Goal: Book appointment/travel/reservation

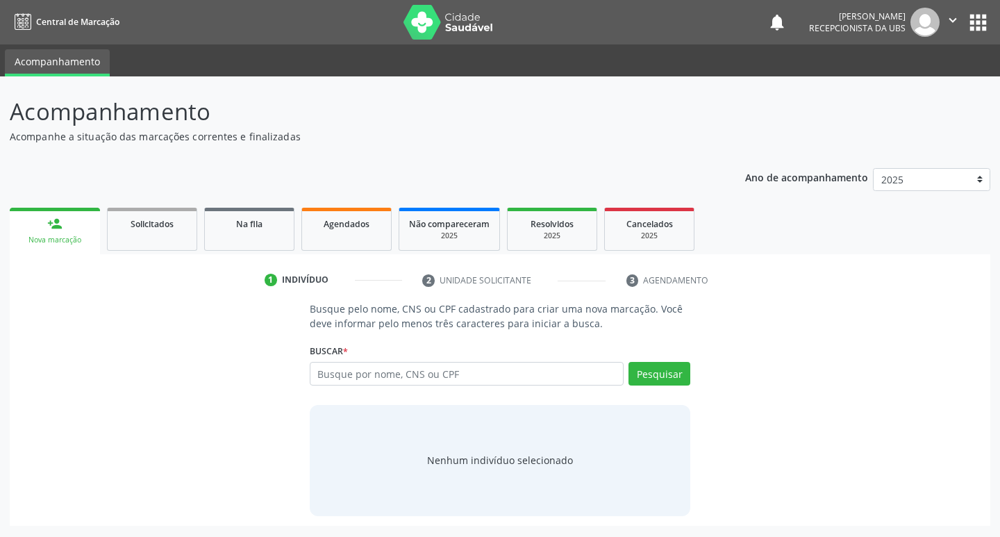
click at [426, 379] on input "text" at bounding box center [467, 374] width 315 height 24
type input "706202021821465"
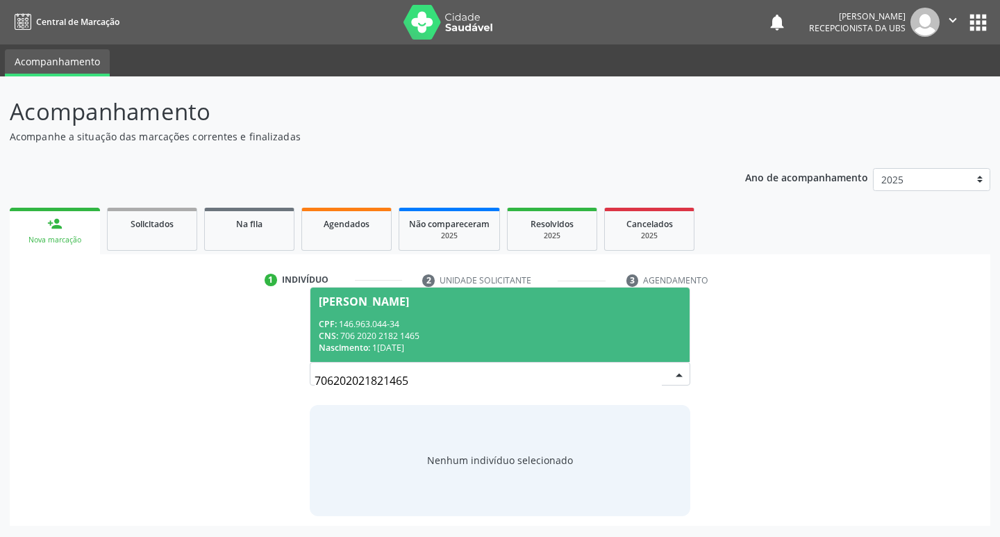
click at [474, 301] on div "[PERSON_NAME]" at bounding box center [500, 301] width 363 height 11
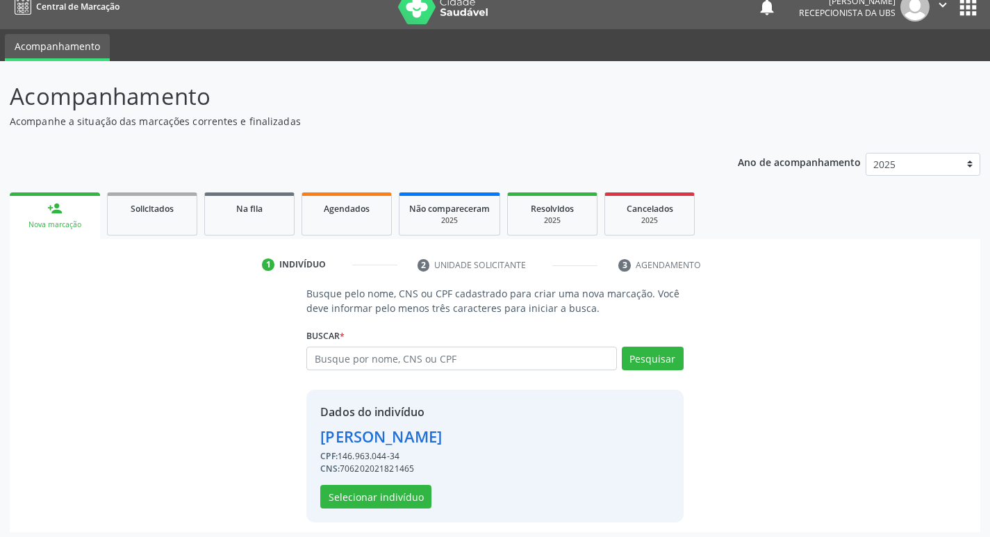
scroll to position [20, 0]
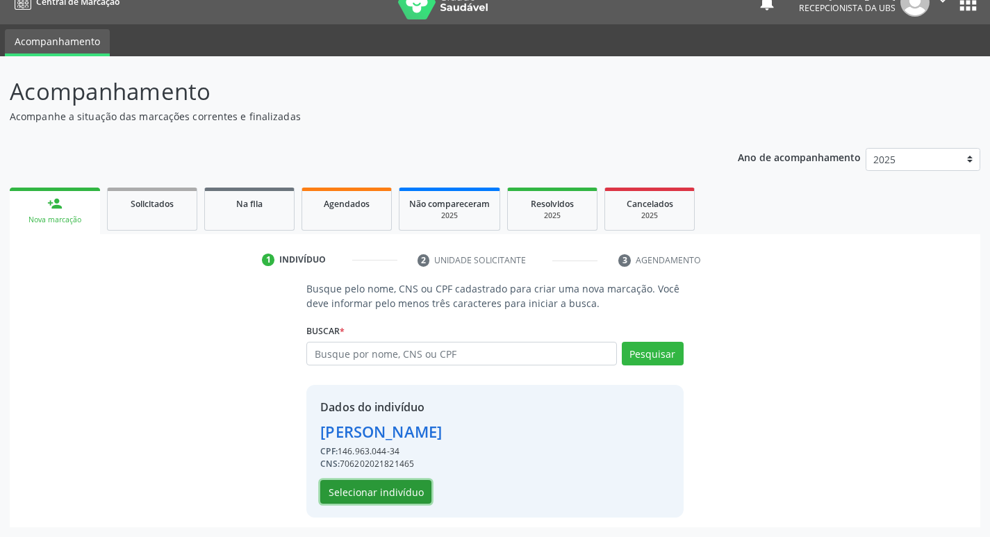
click at [411, 494] on button "Selecionar indivíduo" at bounding box center [375, 492] width 111 height 24
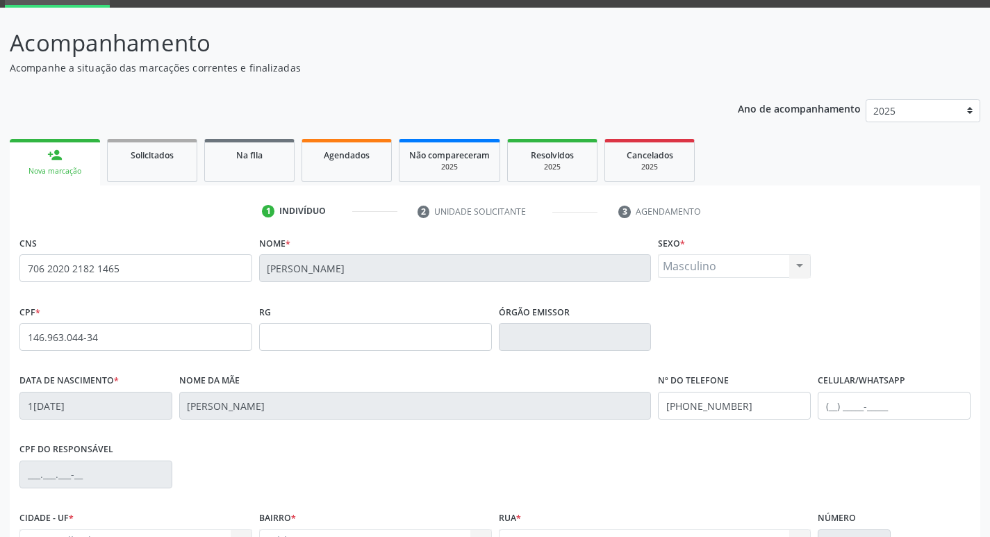
scroll to position [216, 0]
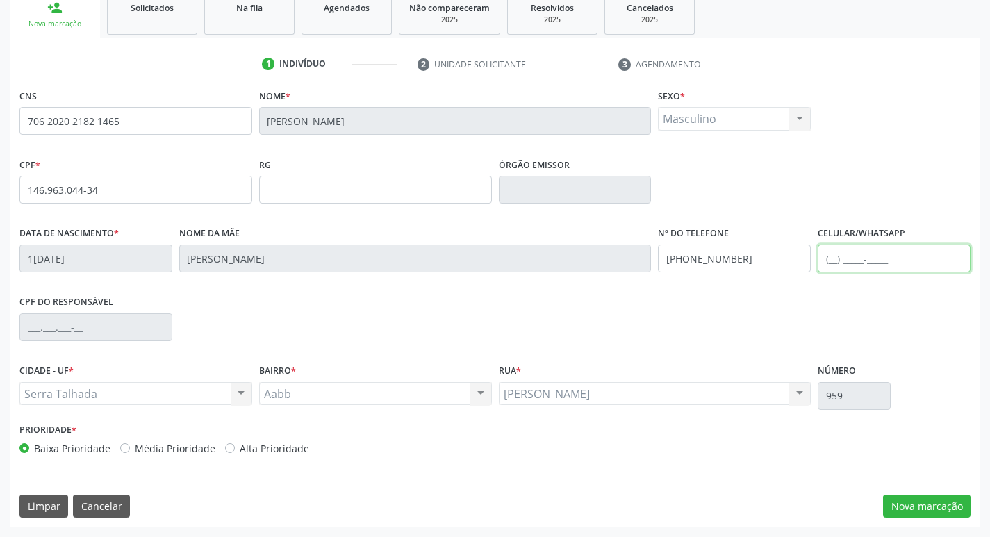
click at [835, 262] on input "text" at bounding box center [894, 258] width 153 height 28
type input "[PHONE_NUMBER]"
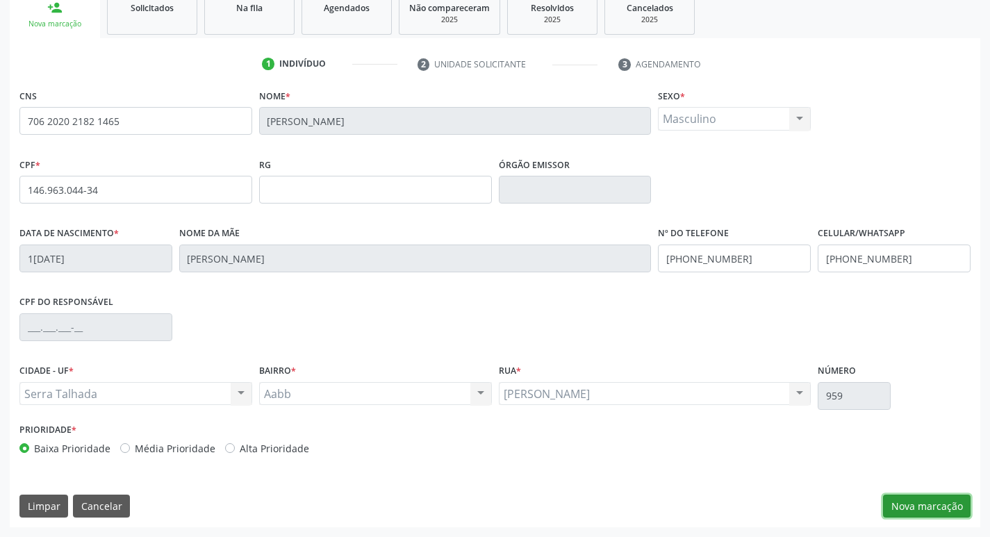
click at [930, 502] on button "Nova marcação" at bounding box center [927, 507] width 88 height 24
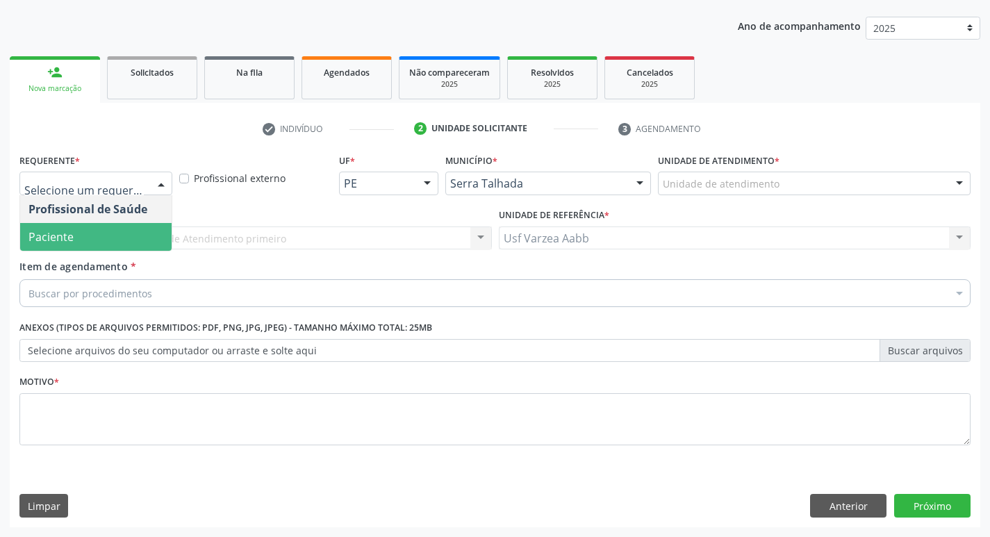
click at [85, 238] on span "Paciente" at bounding box center [95, 237] width 151 height 28
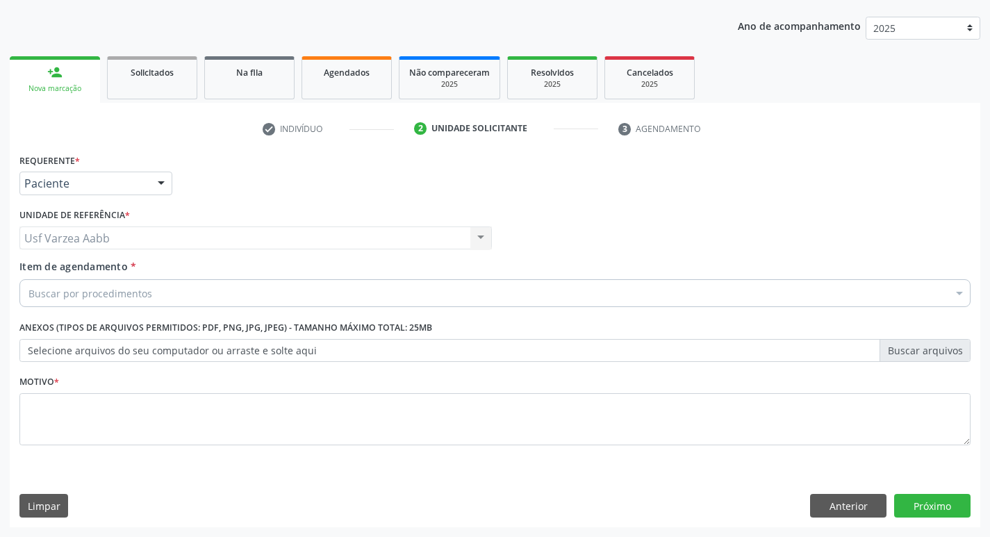
click at [305, 299] on div "Buscar por procedimentos" at bounding box center [494, 293] width 951 height 28
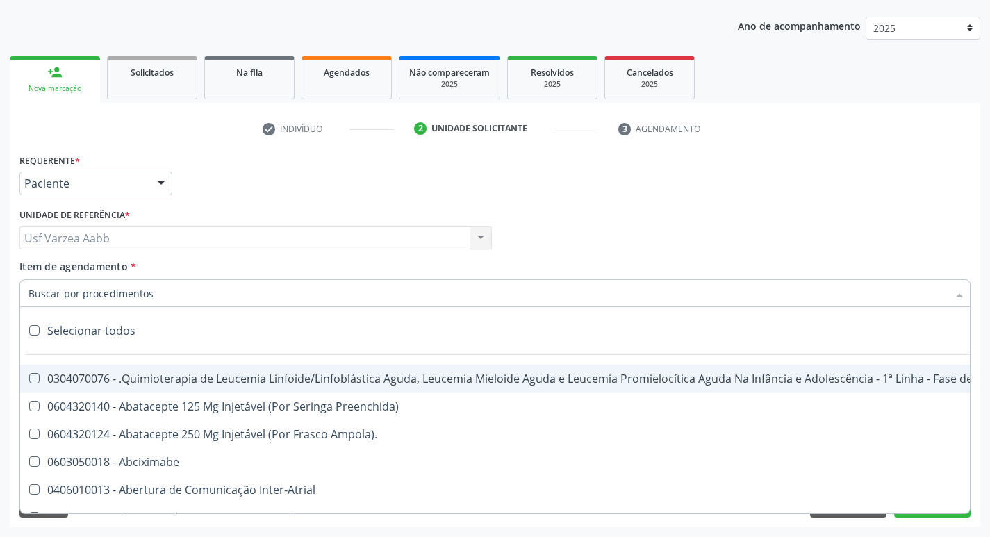
click at [299, 285] on input "Item de agendamento *" at bounding box center [487, 293] width 919 height 28
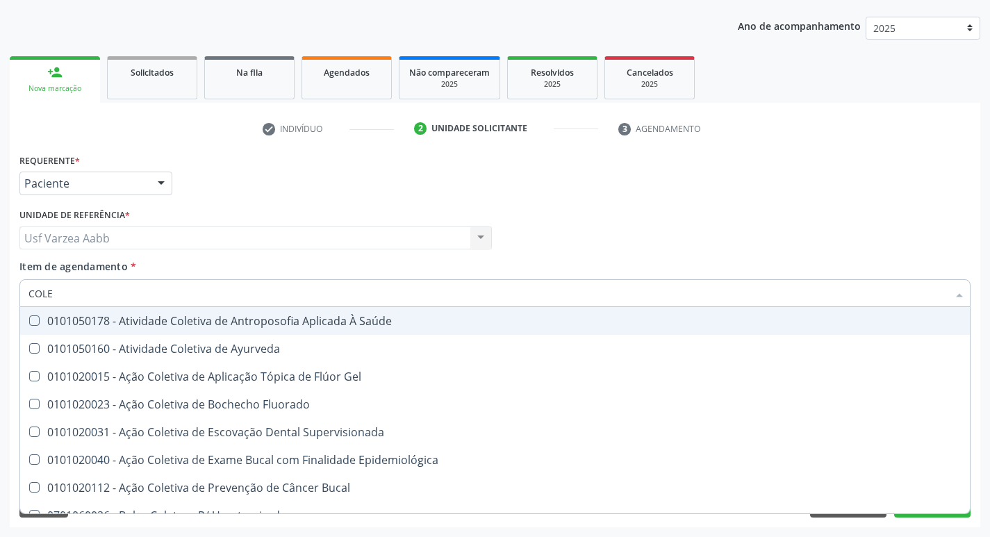
type input "COLES"
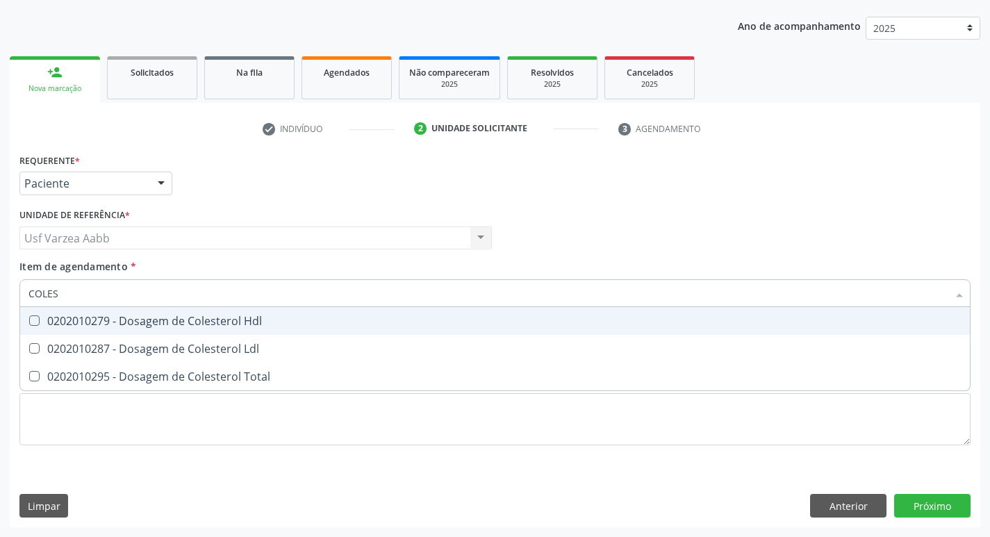
click at [366, 319] on div "0202010279 - Dosagem de Colesterol Hdl" at bounding box center [494, 320] width 933 height 11
checkbox Hdl "true"
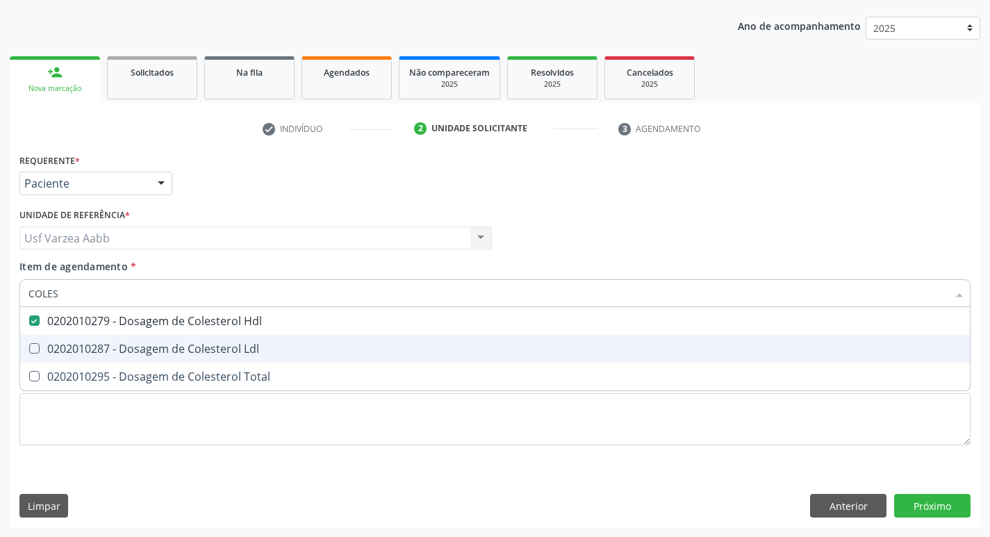
click at [361, 358] on span "0202010287 - Dosagem de Colesterol Ldl" at bounding box center [495, 349] width 950 height 28
checkbox Ldl "true"
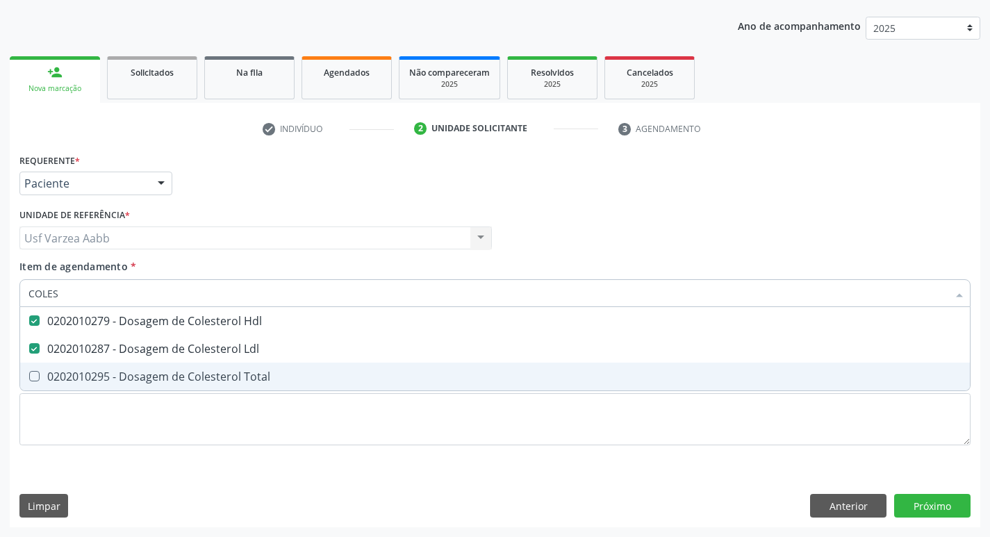
click at [355, 386] on span "0202010295 - Dosagem de Colesterol Total" at bounding box center [495, 377] width 950 height 28
checkbox Total "true"
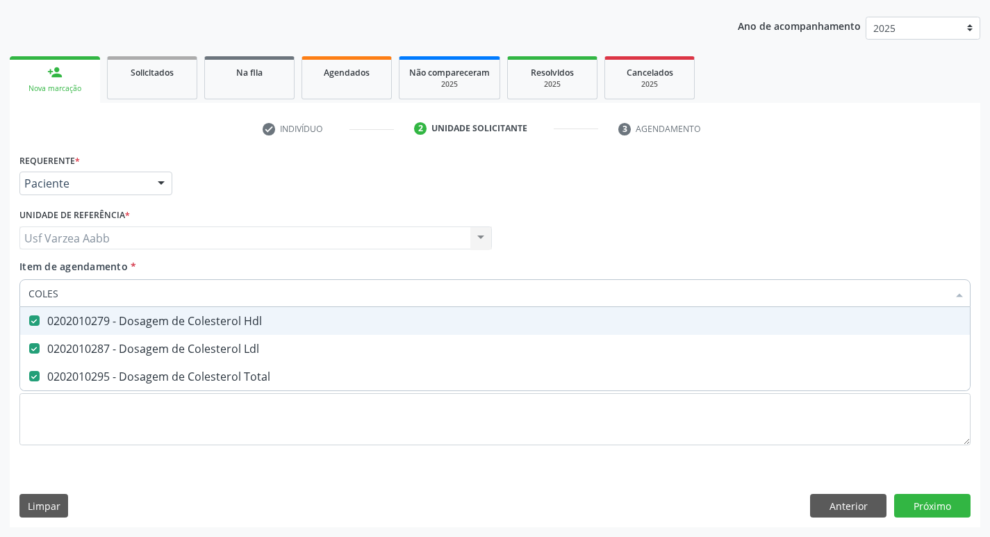
click at [288, 304] on input "COLES" at bounding box center [487, 293] width 919 height 28
type input "CRE"
checkbox Hdl "false"
checkbox Ldl "false"
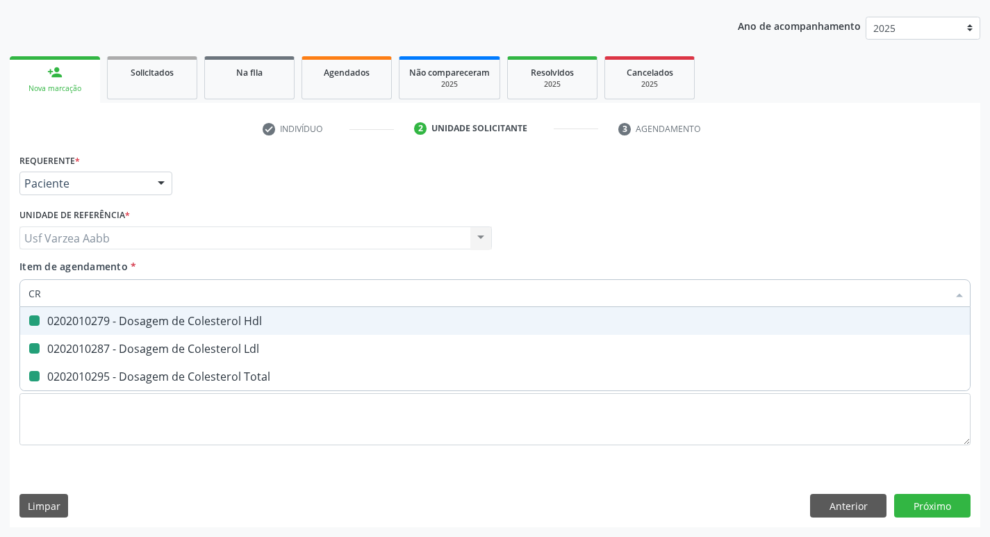
checkbox Total "false"
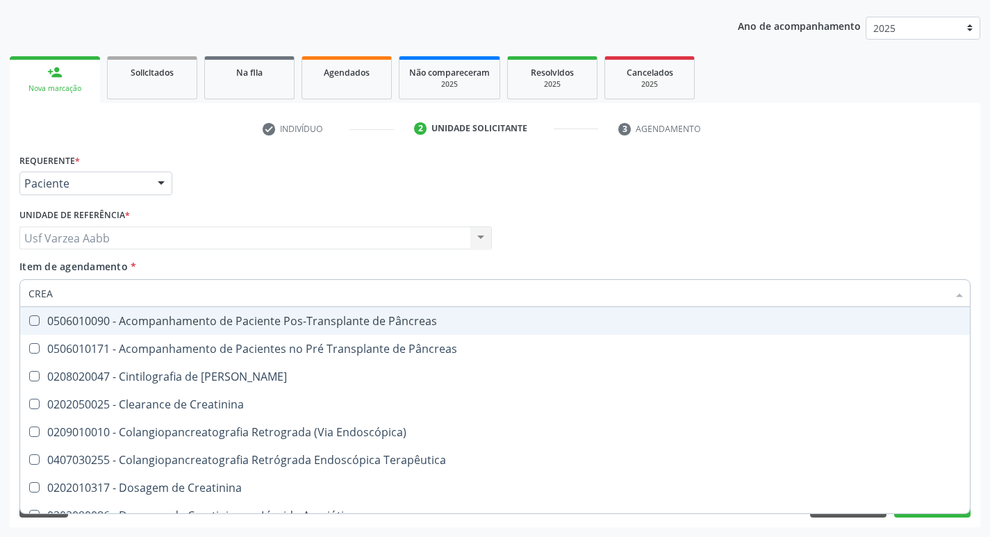
type input "CREAT"
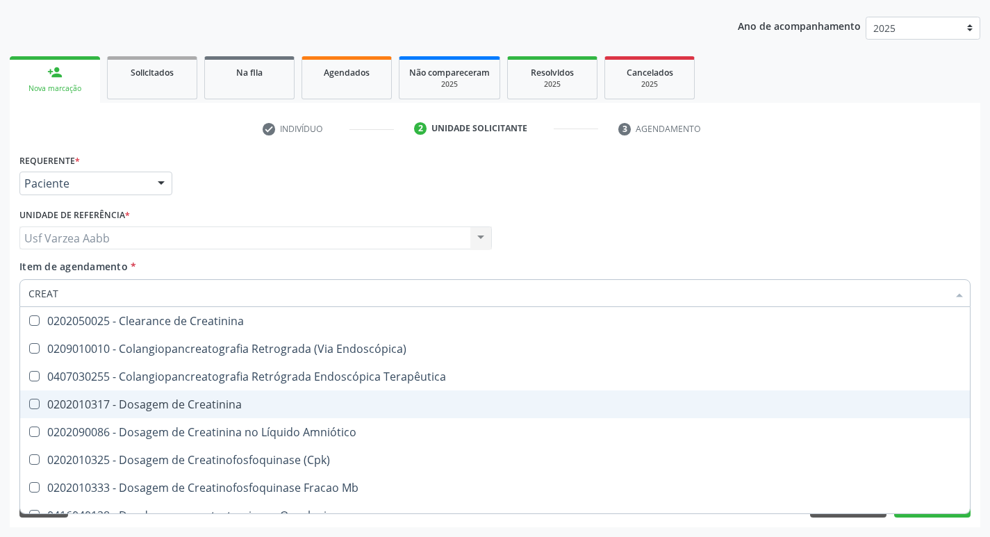
click at [225, 399] on div "0202010317 - Dosagem de Creatinina" at bounding box center [494, 404] width 933 height 11
checkbox Creatinina "true"
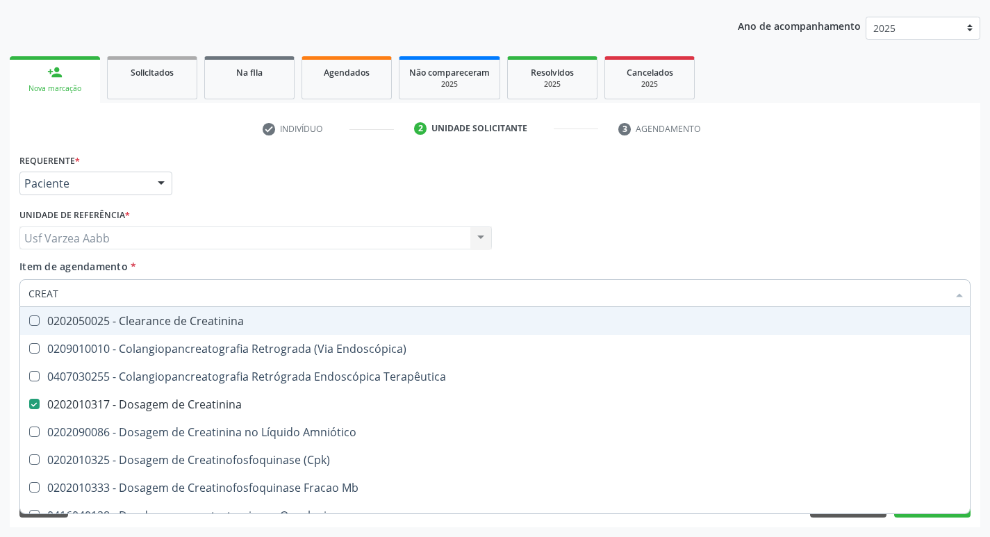
click at [181, 282] on input "CREAT" at bounding box center [487, 293] width 919 height 28
type input "ACID"
checkbox Creatinina "false"
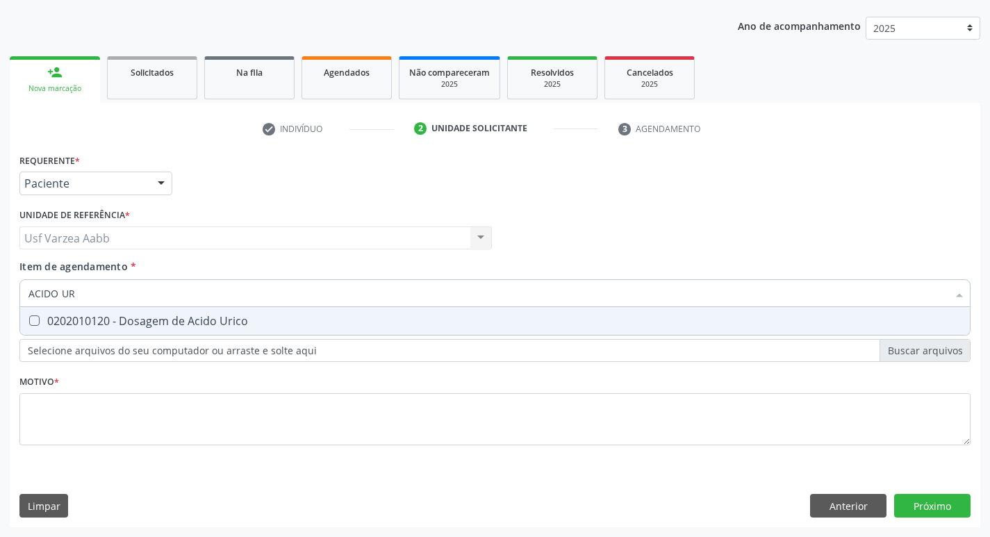
type input "ACIDO URI"
click at [143, 326] on div "0202010120 - Dosagem de Acido Urico" at bounding box center [494, 320] width 933 height 11
checkbox Urico "true"
click at [142, 304] on input "ACIDO URI" at bounding box center [487, 293] width 919 height 28
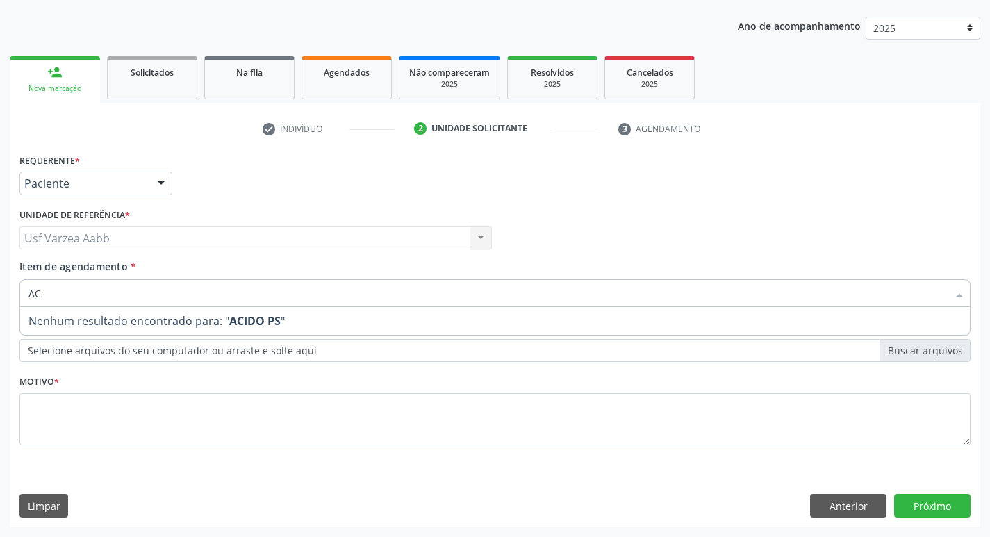
type input "A"
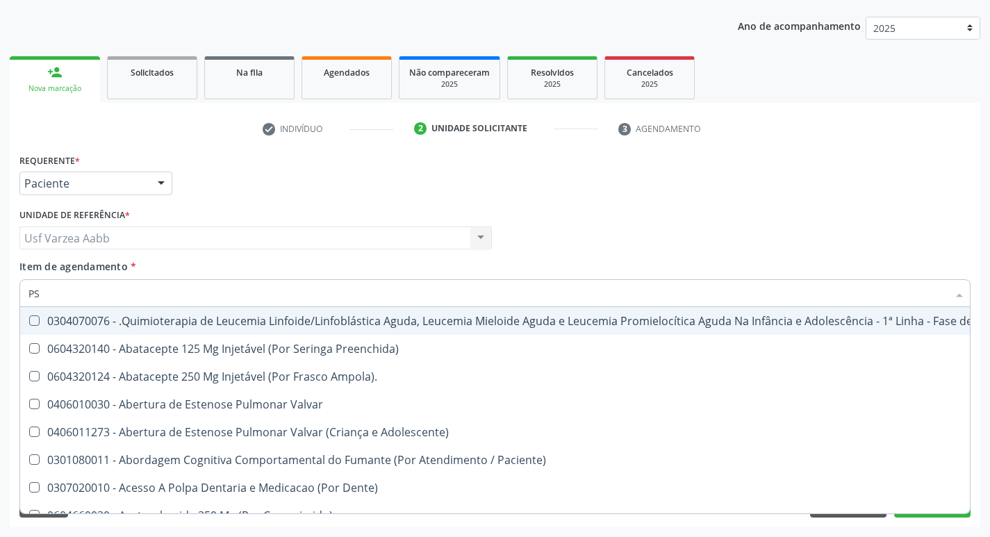
type input "PSA"
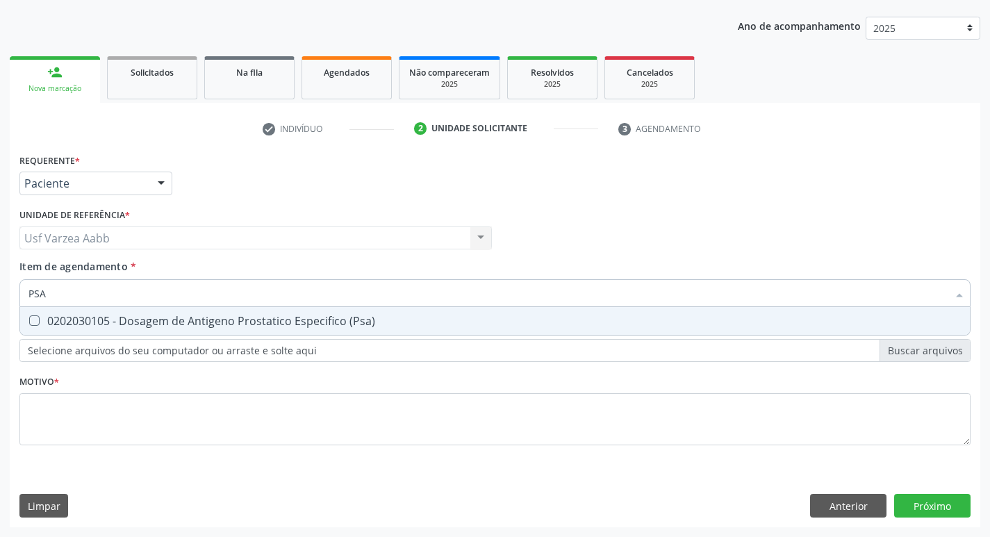
click at [374, 329] on span "0202030105 - Dosagem de Antigeno Prostatico Especifico (Psa)" at bounding box center [495, 321] width 950 height 28
checkbox \(Psa\) "true"
click at [347, 293] on input "PSA" at bounding box center [487, 293] width 919 height 28
type input "TS"
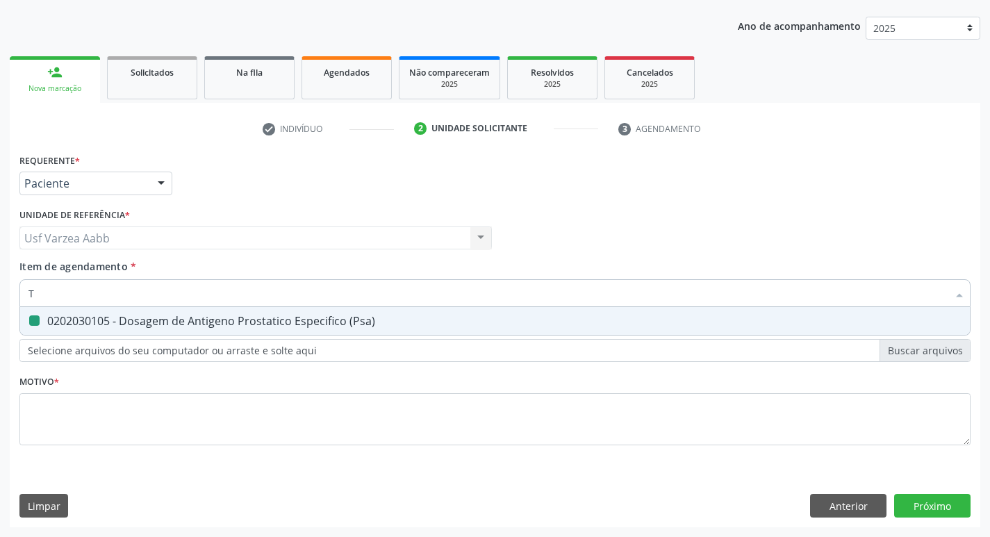
checkbox \(Psa\) "false"
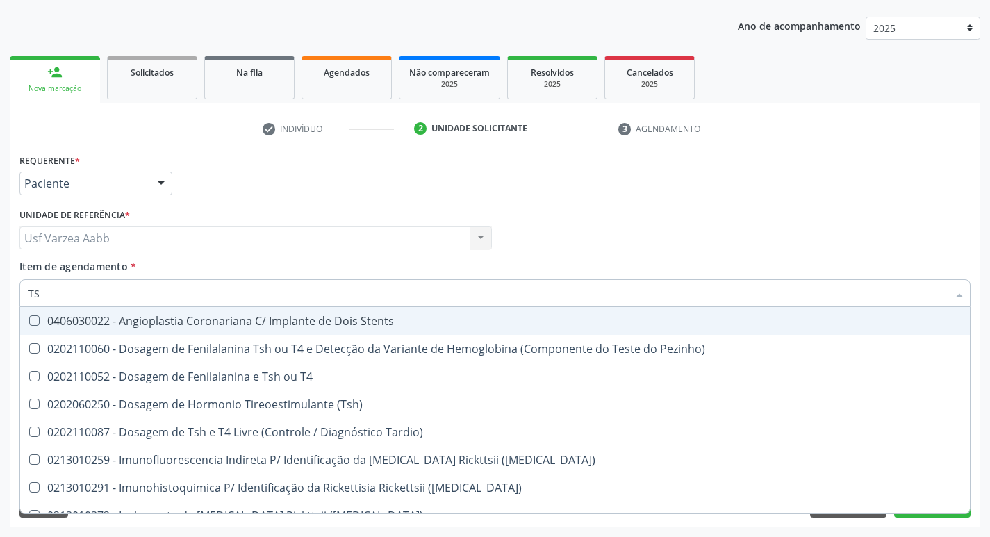
type input "TSH"
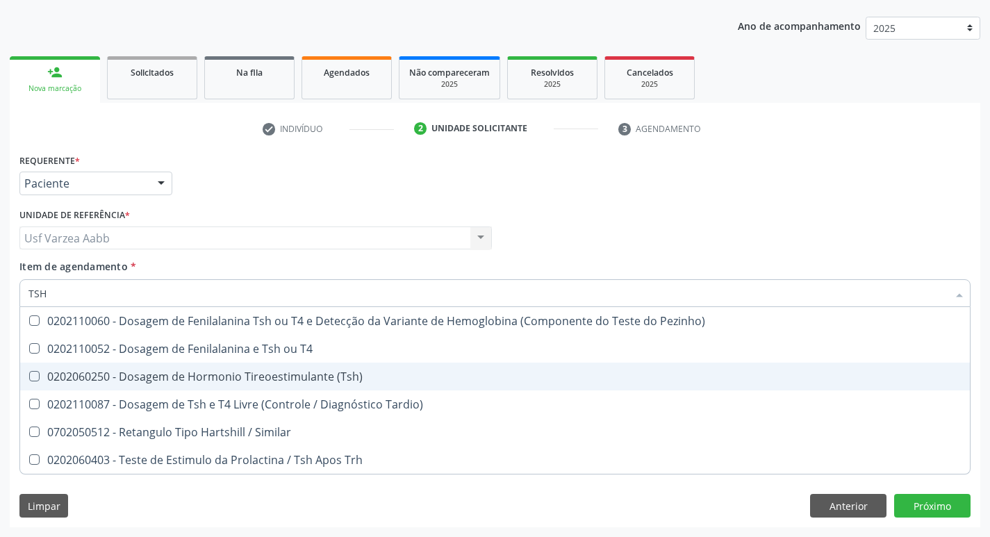
click at [281, 379] on div "0202060250 - Dosagem de Hormonio Tireoestimulante (Tsh)" at bounding box center [494, 376] width 933 height 11
checkbox \(Tsh\) "true"
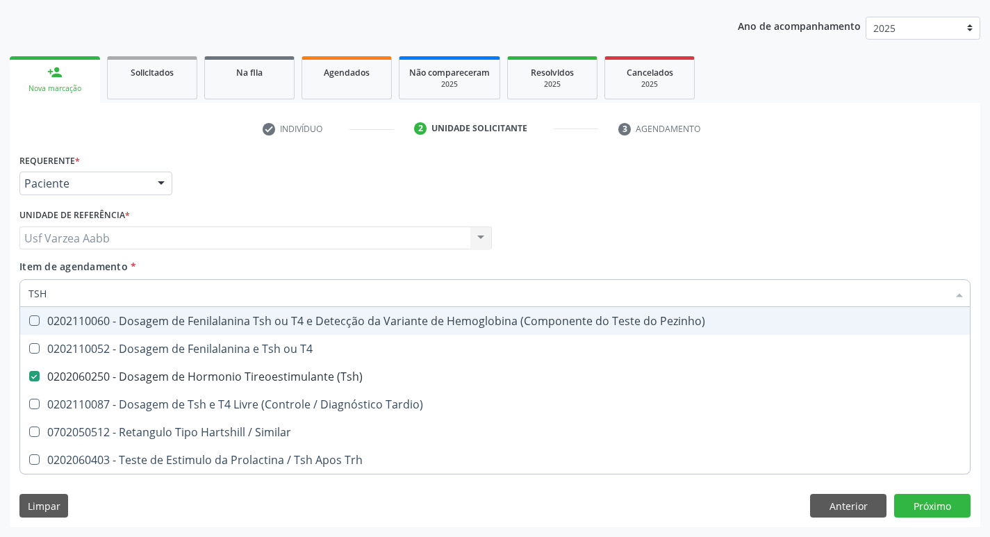
click at [155, 294] on input "TSH" at bounding box center [487, 293] width 919 height 28
type input "T4"
checkbox \(Tsh\) "false"
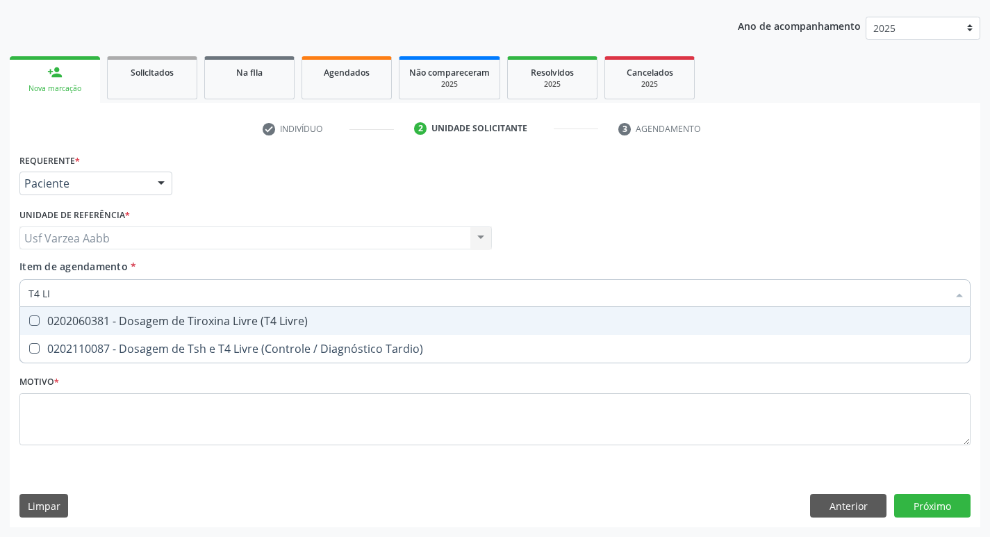
type input "T4 LIV"
click at [287, 312] on span "0202060381 - Dosagem de Tiroxina Livre (T4 Livre)" at bounding box center [495, 321] width 950 height 28
checkbox Livre\) "true"
click at [287, 298] on input "T4 LIV" at bounding box center [487, 293] width 919 height 28
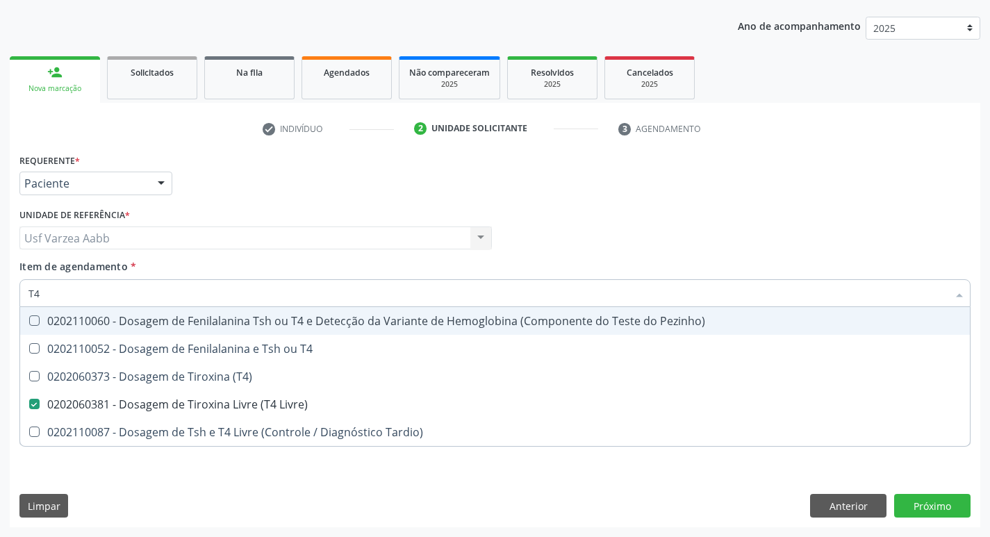
type input "T"
checkbox Livre\) "false"
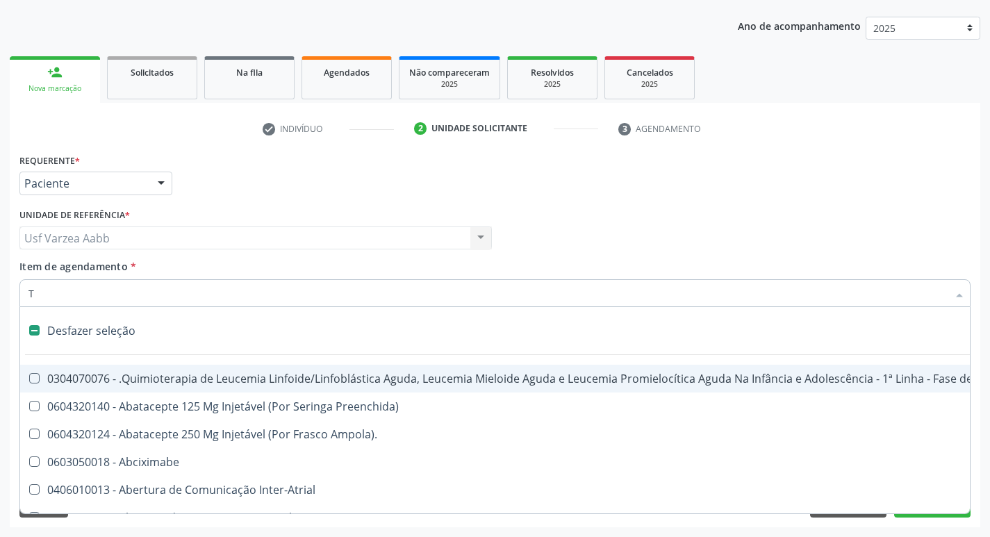
type input "TG"
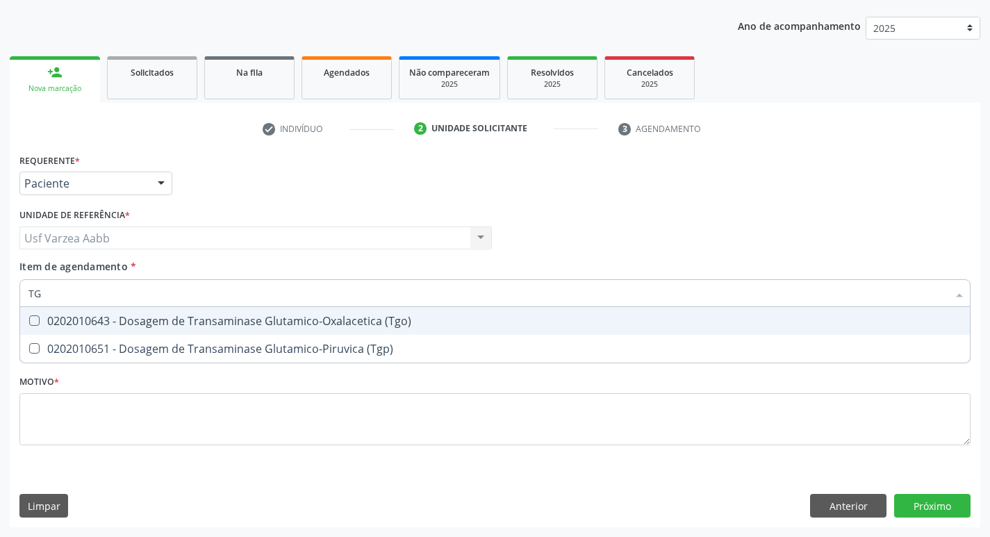
click at [288, 309] on span "0202010643 - Dosagem de Transaminase Glutamico-Oxalacetica (Tgo)" at bounding box center [495, 321] width 950 height 28
checkbox \(Tgo\) "true"
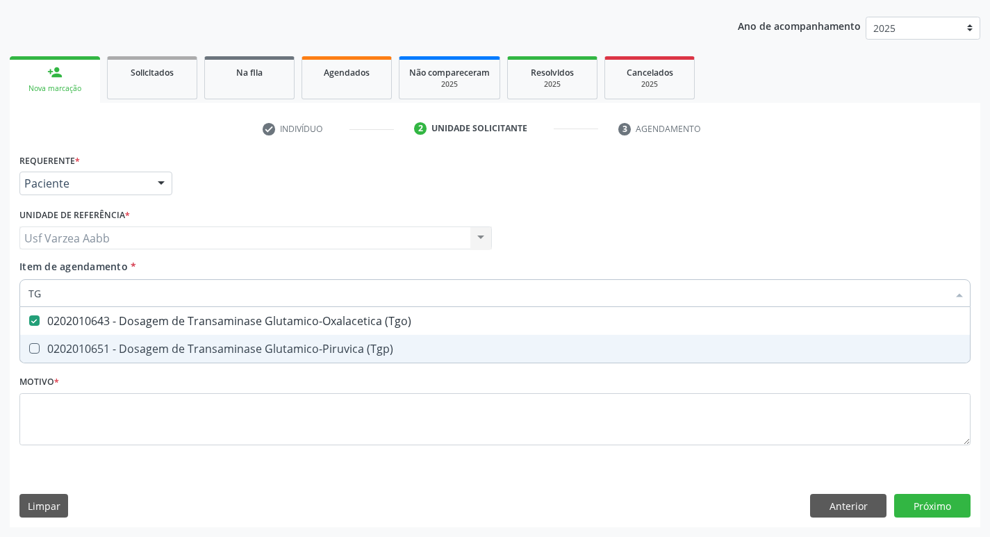
click at [295, 357] on span "0202010651 - Dosagem de Transaminase Glutamico-Piruvica (Tgp)" at bounding box center [495, 349] width 950 height 28
checkbox \(Tgp\) "true"
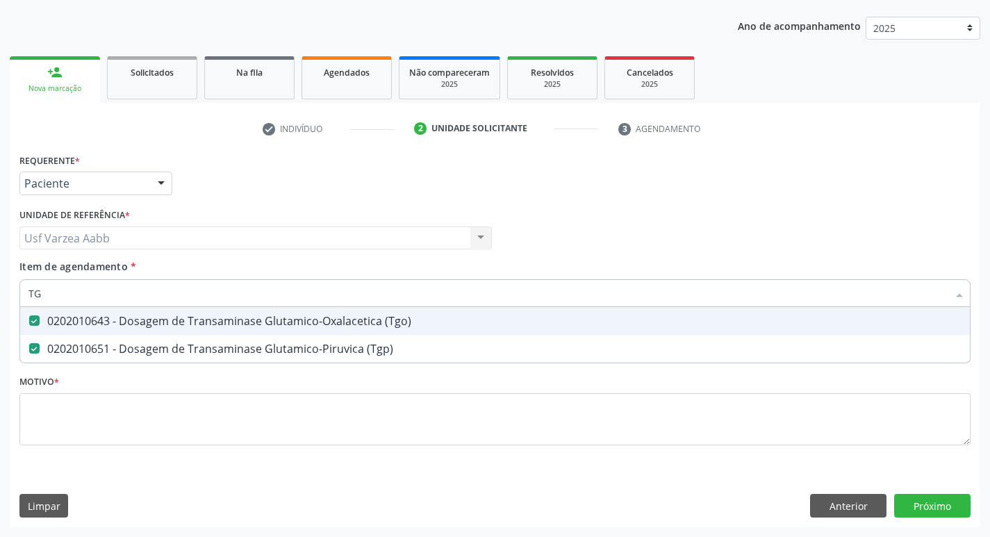
click at [301, 285] on input "TG" at bounding box center [487, 293] width 919 height 28
type input "TRI"
checkbox \(Tgo\) "false"
checkbox \(Tgp\) "false"
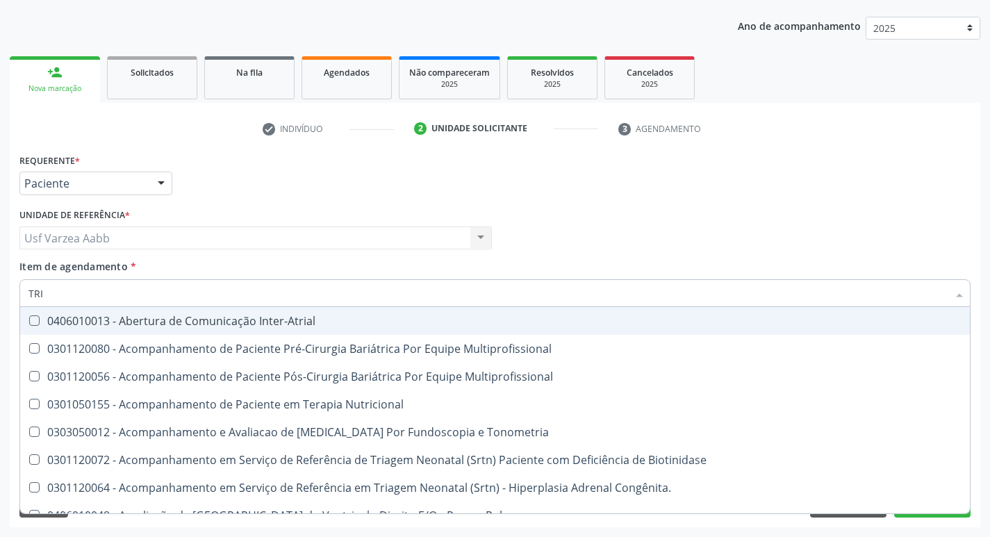
type input "TRIG"
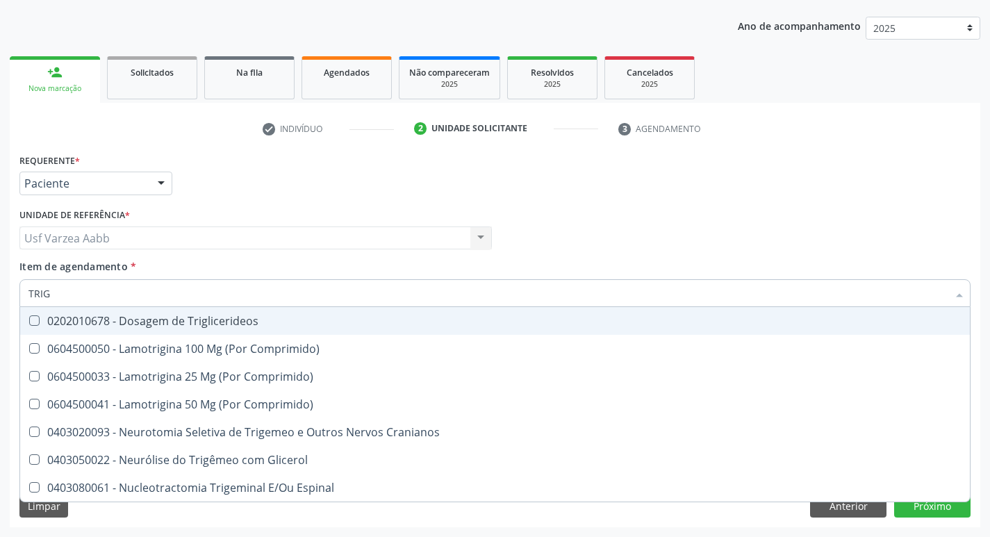
click at [295, 331] on span "0202010678 - Dosagem de Triglicerideos" at bounding box center [495, 321] width 950 height 28
checkbox Triglicerideos "true"
click at [308, 300] on input "TRIG" at bounding box center [487, 293] width 919 height 28
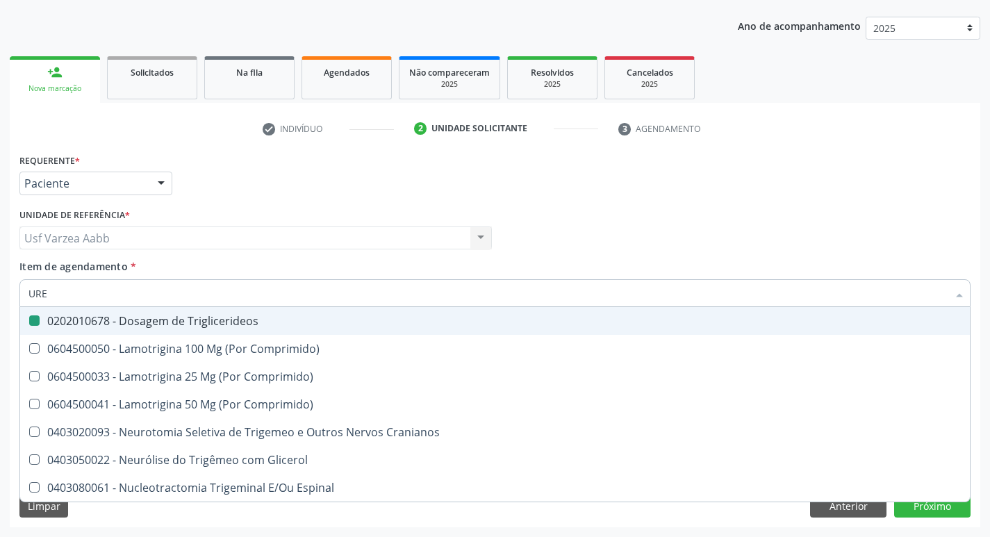
type input "UREI"
checkbox Triglicerideos "false"
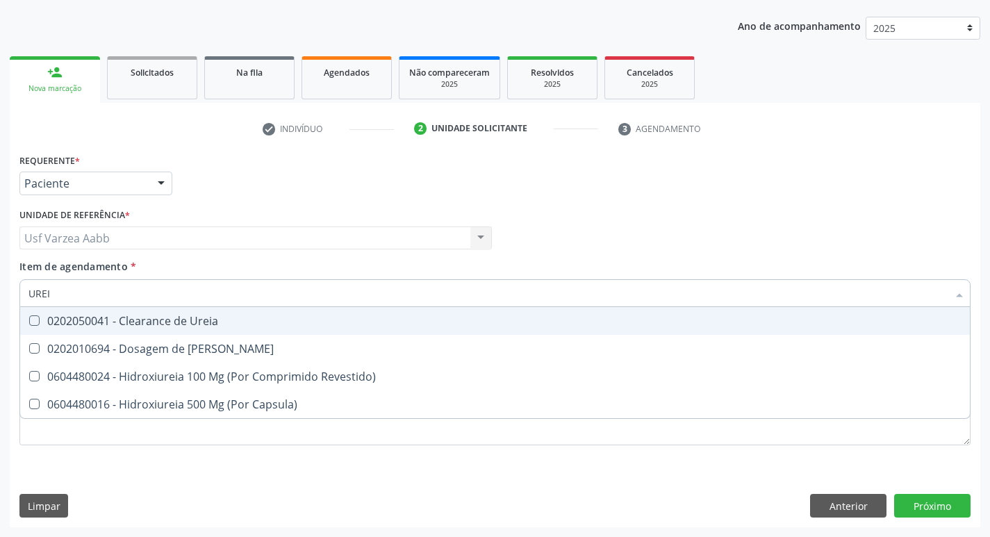
type input "UREIA"
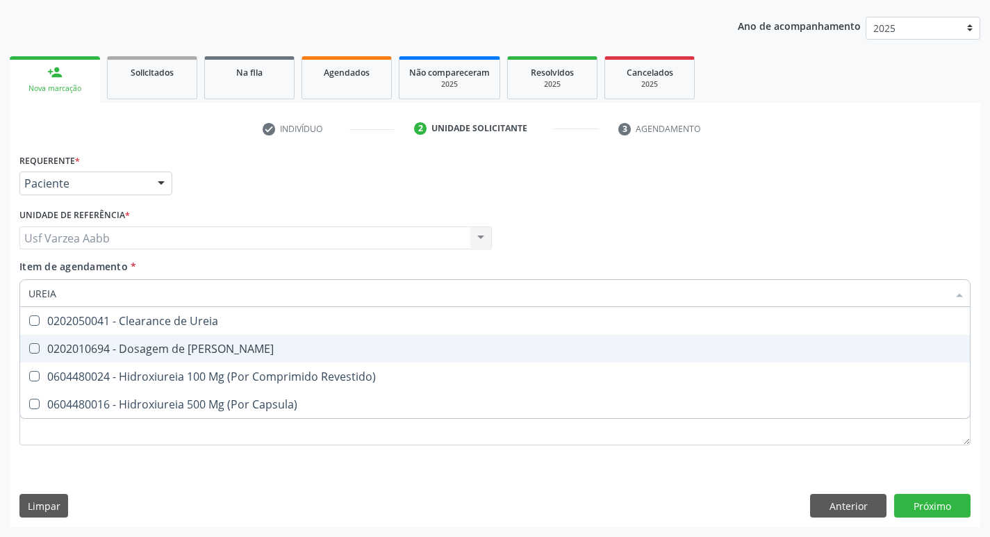
click at [285, 346] on div "0202010694 - Dosagem de [PERSON_NAME]" at bounding box center [494, 348] width 933 height 11
checkbox Ureia "true"
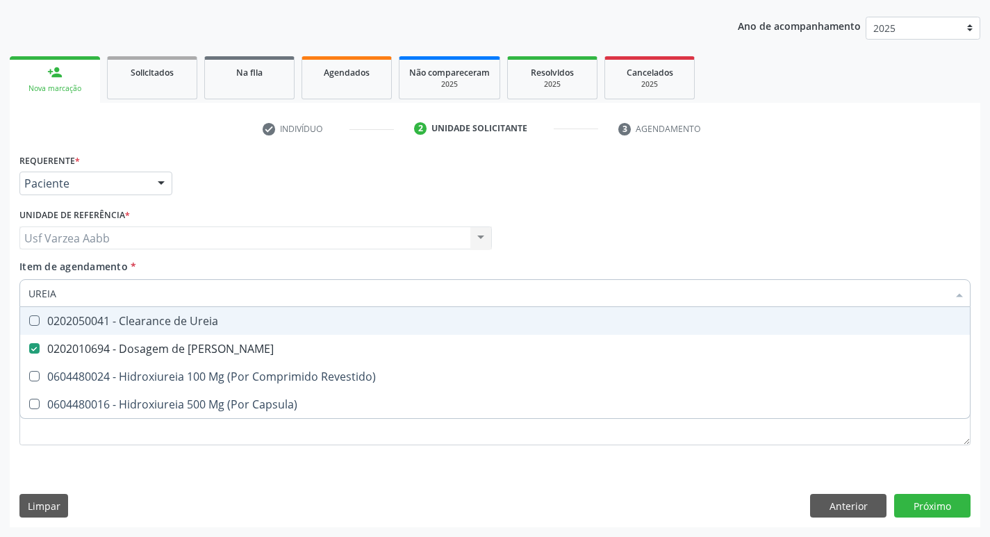
click at [301, 295] on input "UREIA" at bounding box center [487, 293] width 919 height 28
checkbox Ureia "false"
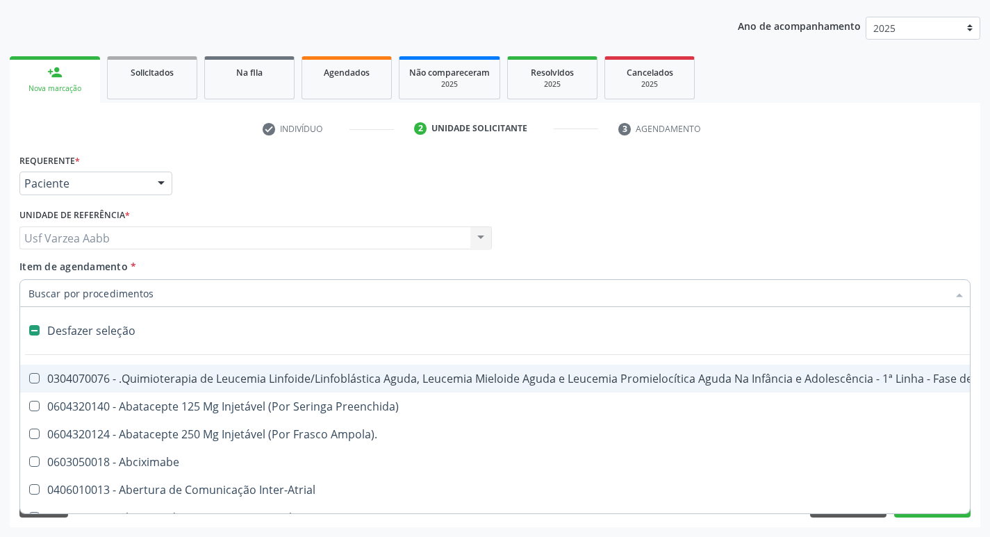
type input "L"
type input "G"
checkbox \(Unilateral\) "true"
checkbox Penis "true"
checkbox Linha "true"
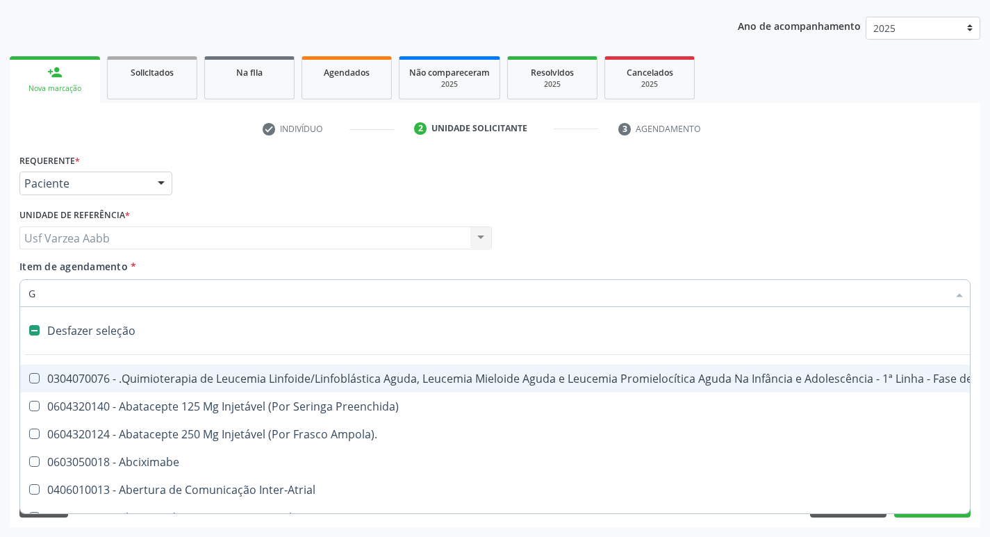
checkbox Infusão "true"
checkbox Urostomizados "true"
checkbox Revestido\) "true"
checkbox Transplantado "true"
checkbox Capsula\) "true"
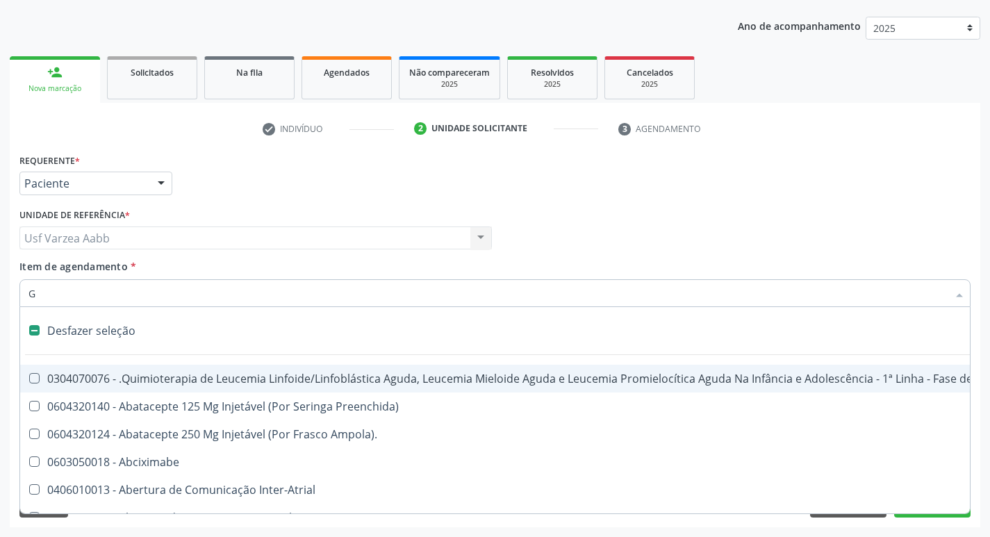
checkbox Ml\) "true"
checkbox Capsula\) "true"
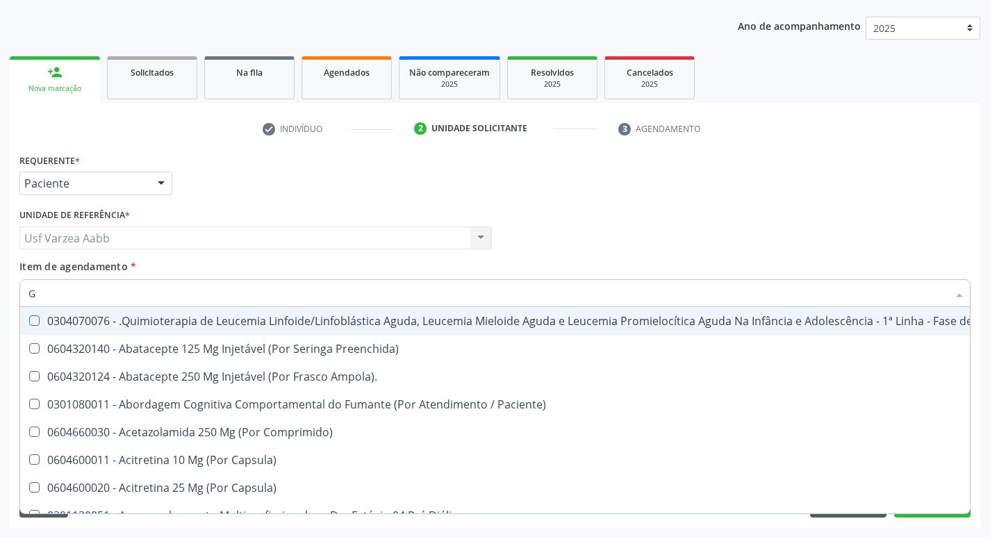
type input "GL"
checkbox 5Ml\) "true"
checkbox Miotendinoso "true"
checkbox Pé "true"
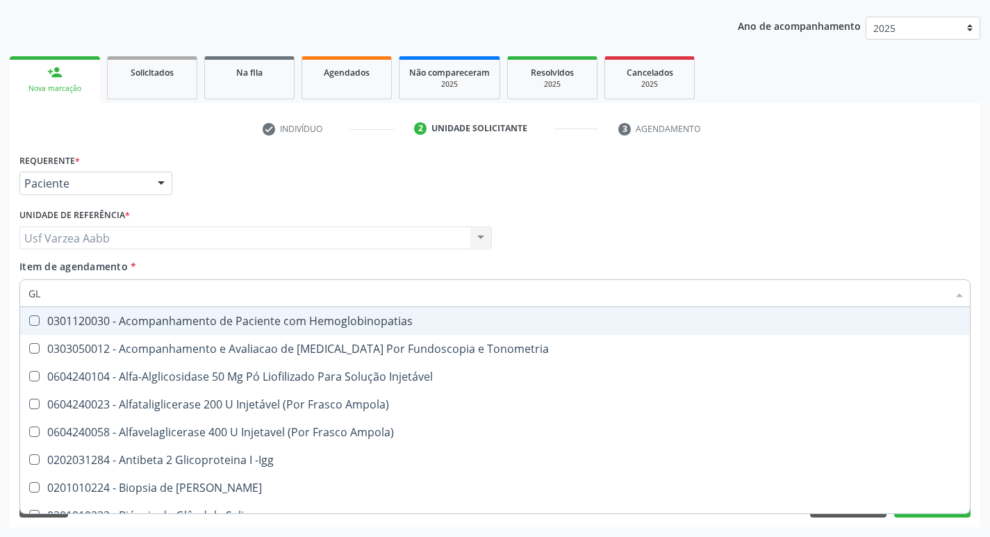
type input "GLI"
checkbox Glomerular "true"
type input "GLIC"
checkbox Tardio\) "true"
checkbox Glomerular "false"
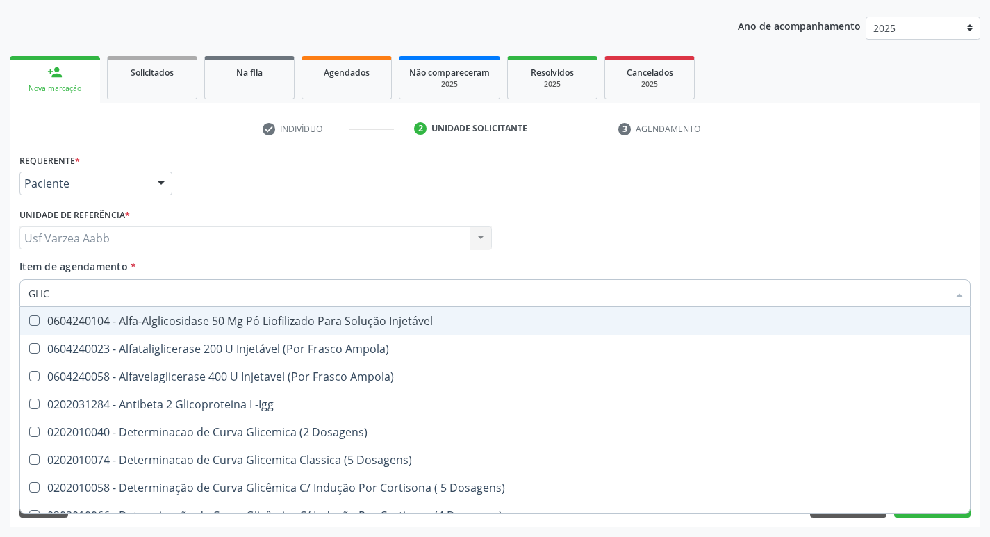
type input "GLICO"
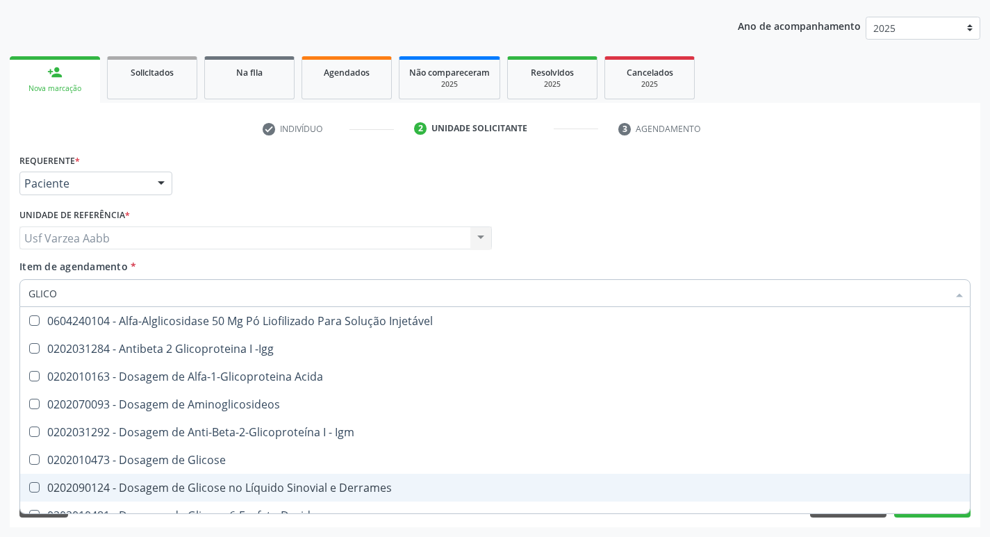
click at [130, 474] on span "0202090124 - Dosagem de Glicose no Líquido Sinovial e Derrames" at bounding box center [495, 488] width 950 height 28
checkbox Derrames "false"
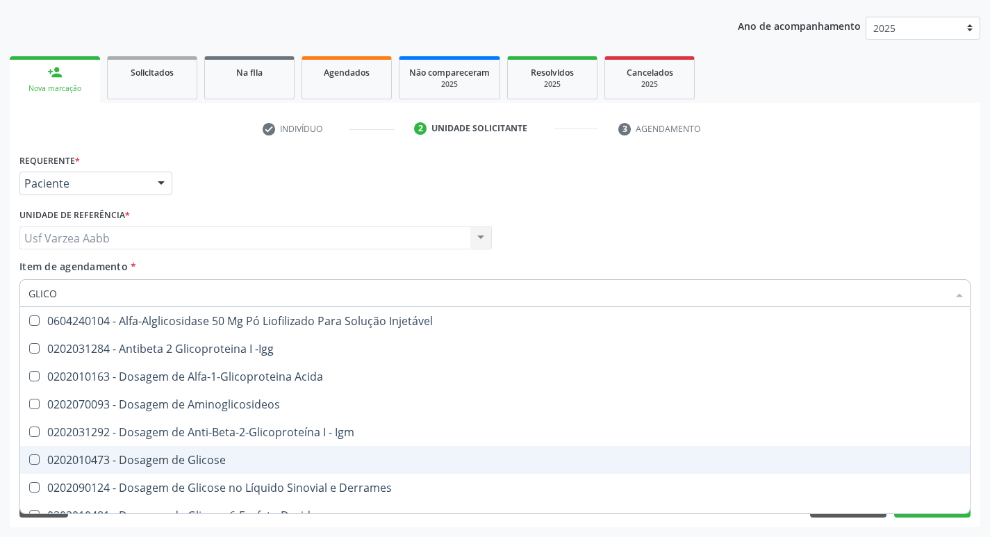
click at [135, 468] on span "0202010473 - Dosagem de Glicose" at bounding box center [495, 460] width 950 height 28
checkbox Glicose "true"
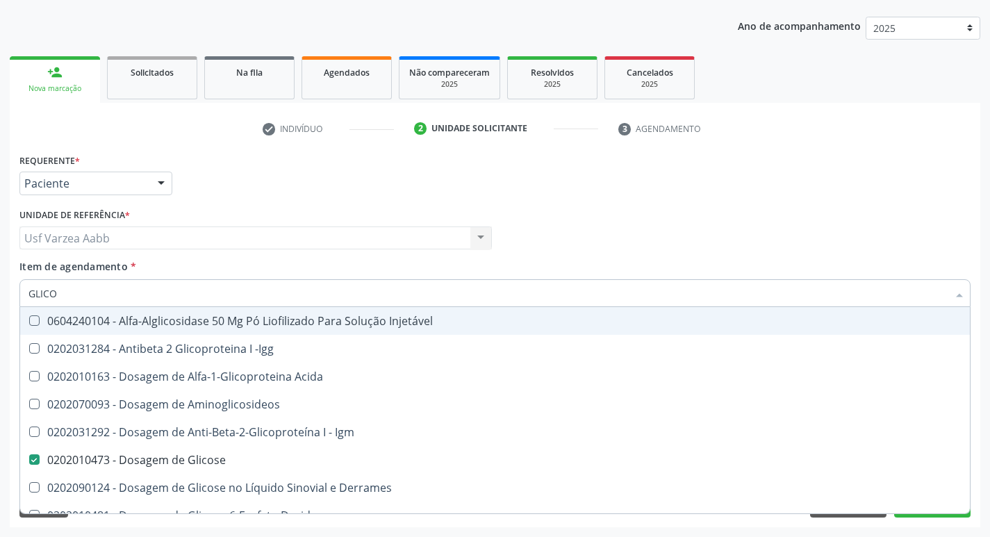
click at [139, 299] on input "GLICO" at bounding box center [487, 293] width 919 height 28
checkbox Glicose "false"
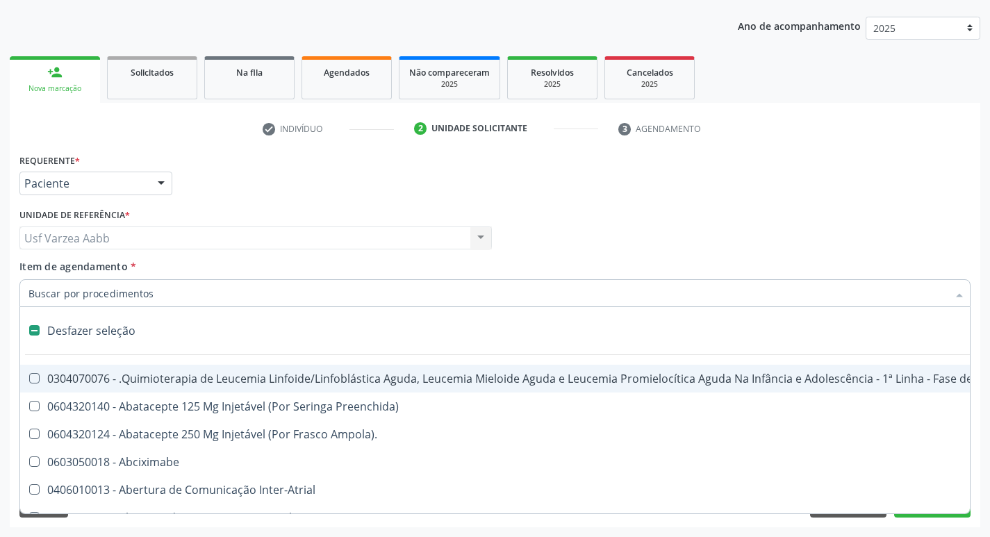
type input "G"
checkbox \(Unilateral\) "true"
checkbox Penis "true"
checkbox Linha "true"
checkbox Infusão "true"
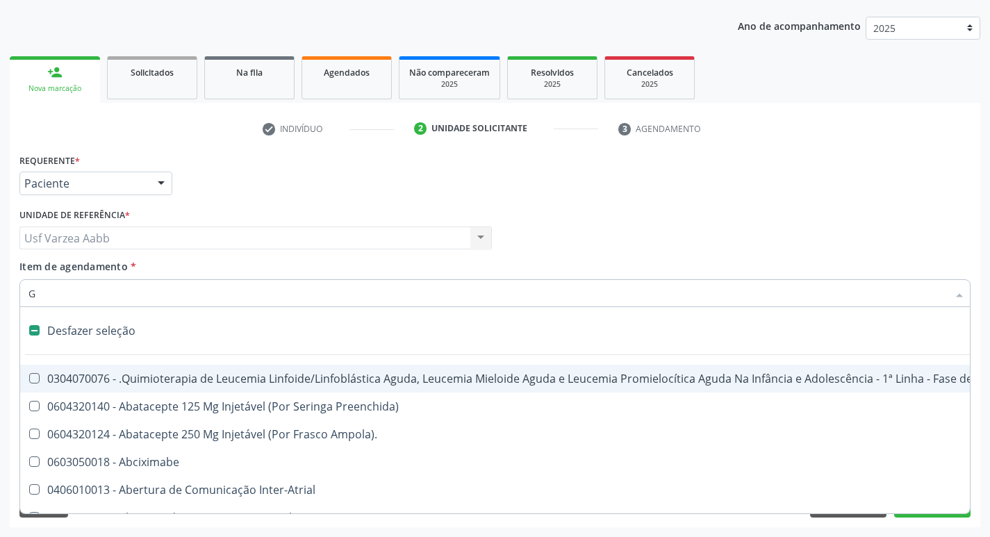
checkbox Urostomizados "true"
checkbox Revestido\) "true"
checkbox Capsula\) "true"
checkbox Transplantado "true"
checkbox Capsula\) "true"
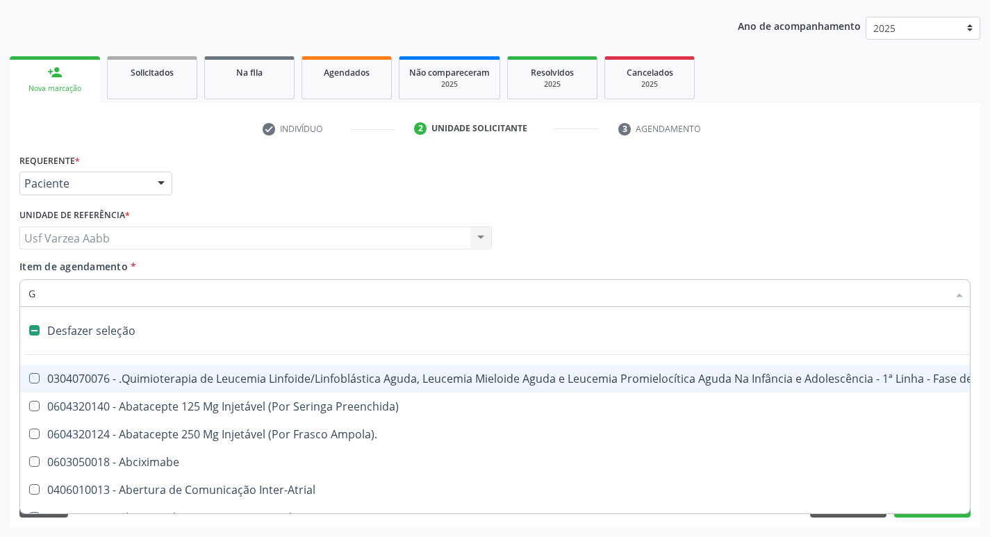
checkbox Ml\) "true"
checkbox Capsula\) "true"
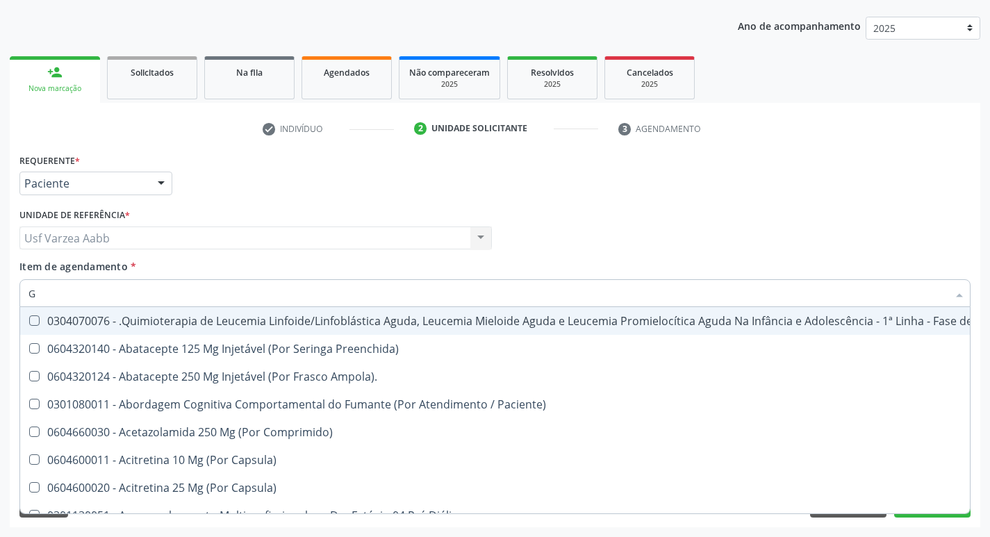
type input "GL"
checkbox Oftalmológica "true"
checkbox 5Ml\) "true"
checkbox Miotendinoso "true"
checkbox Pé "true"
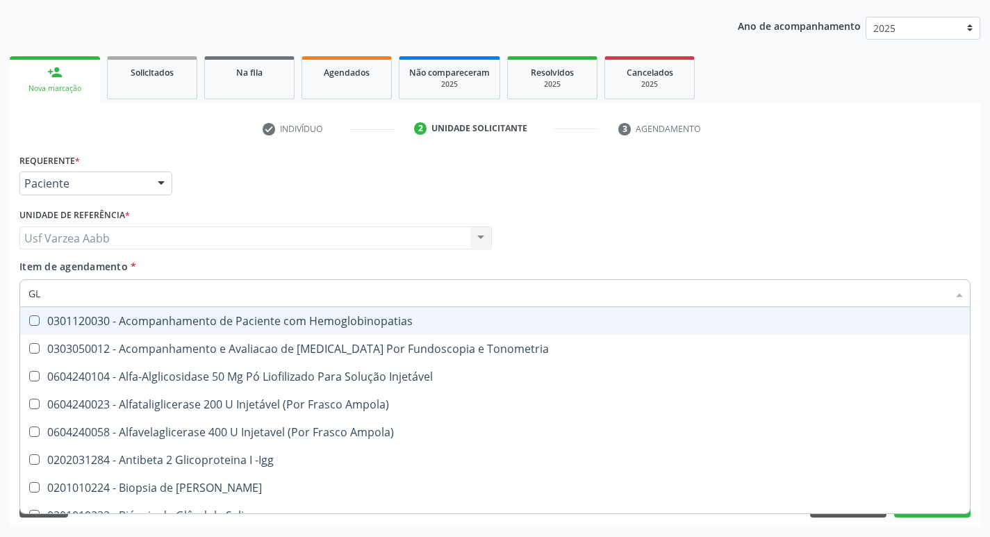
type input "GLI"
checkbox \(Confirmatorio\) "true"
checkbox Glomerular "true"
type input "GLIC"
checkbox Campimetria\) "true"
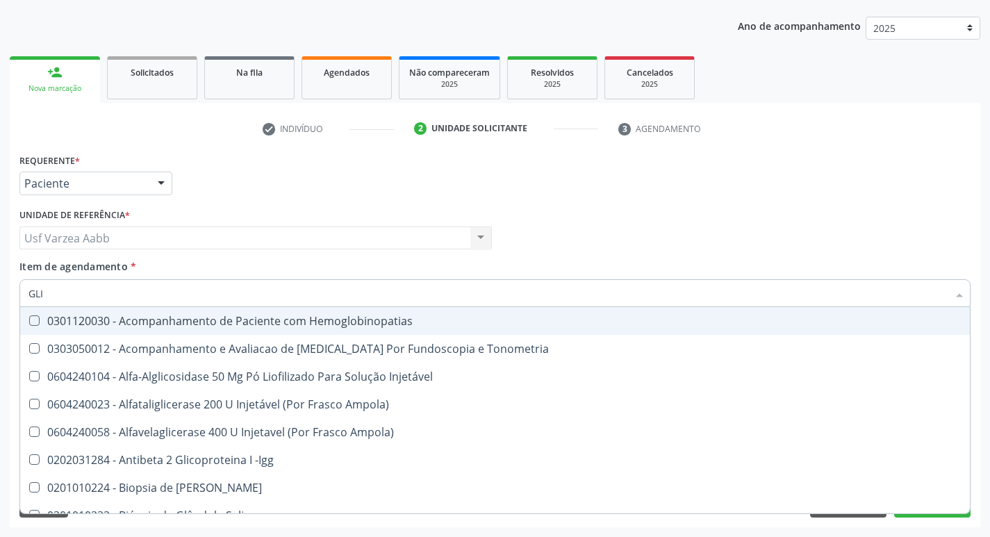
checkbox \(Confirmatorio\) "false"
checkbox Tardio\) "true"
checkbox Glomerular "false"
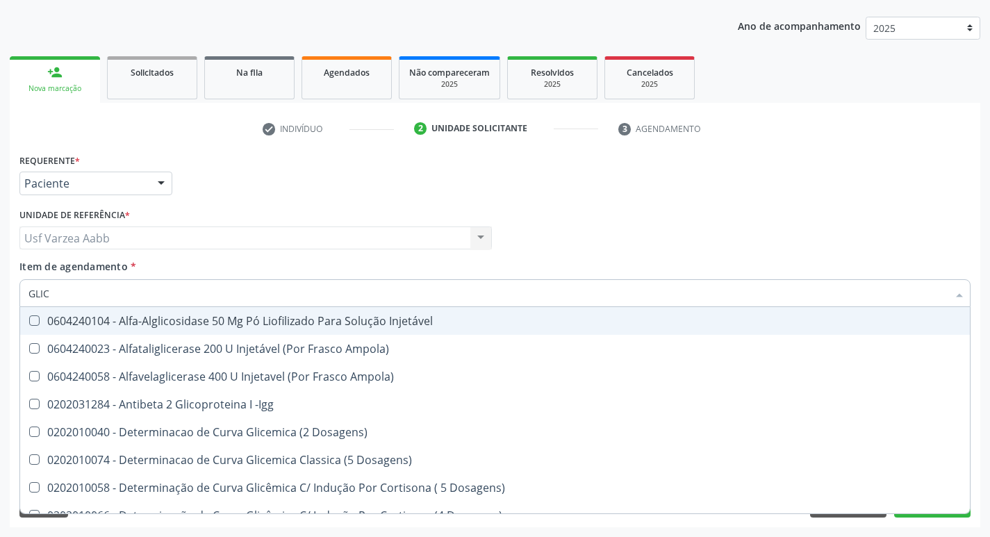
type input "GLICO"
checkbox Dosagens\) "true"
checkbox Glicose "false"
type input "GLICOS"
checkbox Ampola\) "true"
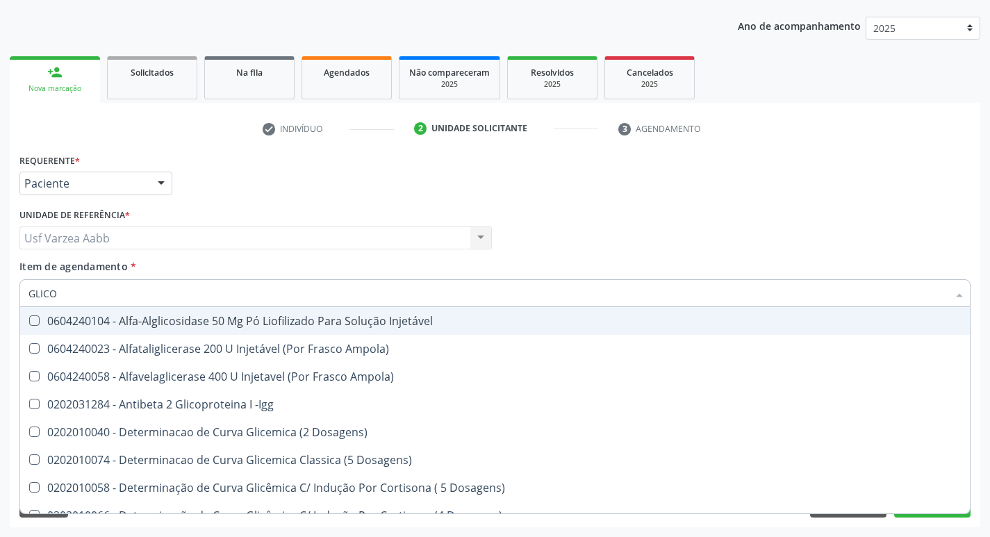
checkbox Dosagens\) "false"
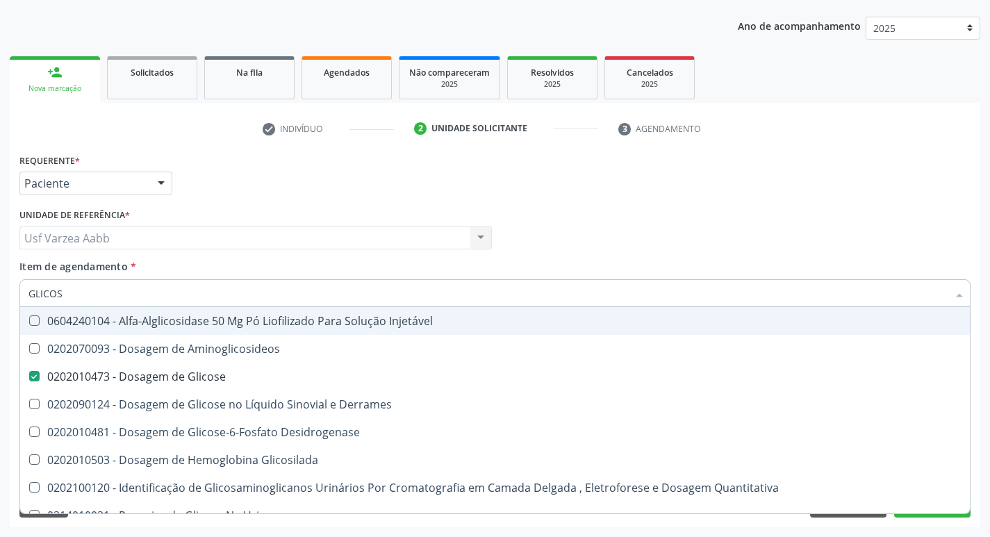
type input "GLICOSI"
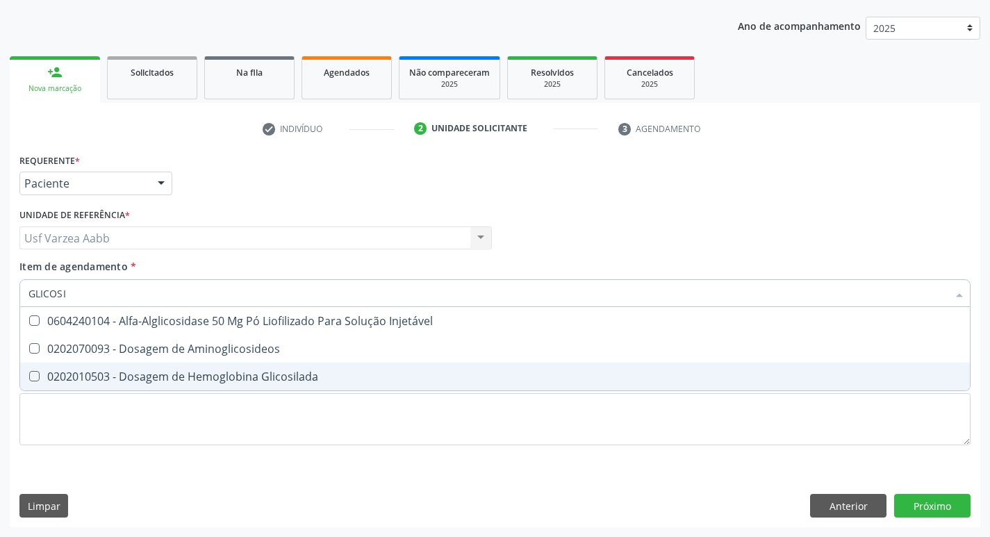
click at [154, 372] on div "0202010503 - Dosagem de Hemoglobina Glicosilada" at bounding box center [494, 376] width 933 height 11
checkbox Glicosilada "true"
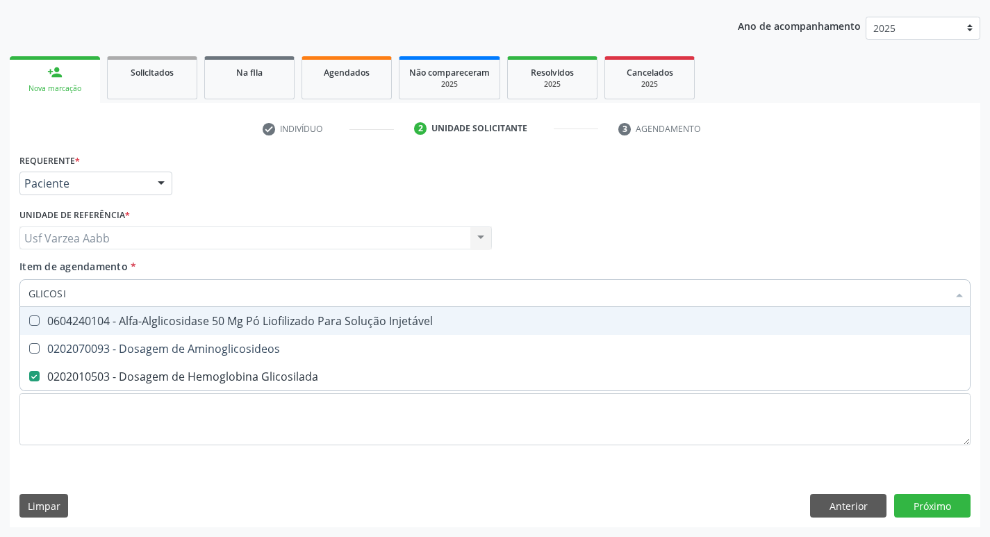
click at [151, 300] on input "GLICOSI" at bounding box center [487, 293] width 919 height 28
type input "HEM"
checkbox Glicosilada "false"
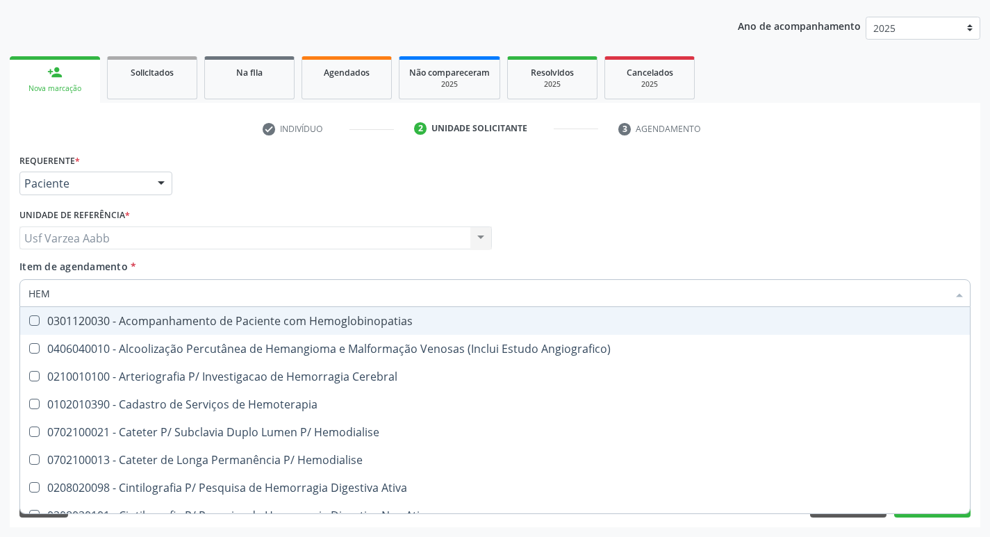
type input "HEMO"
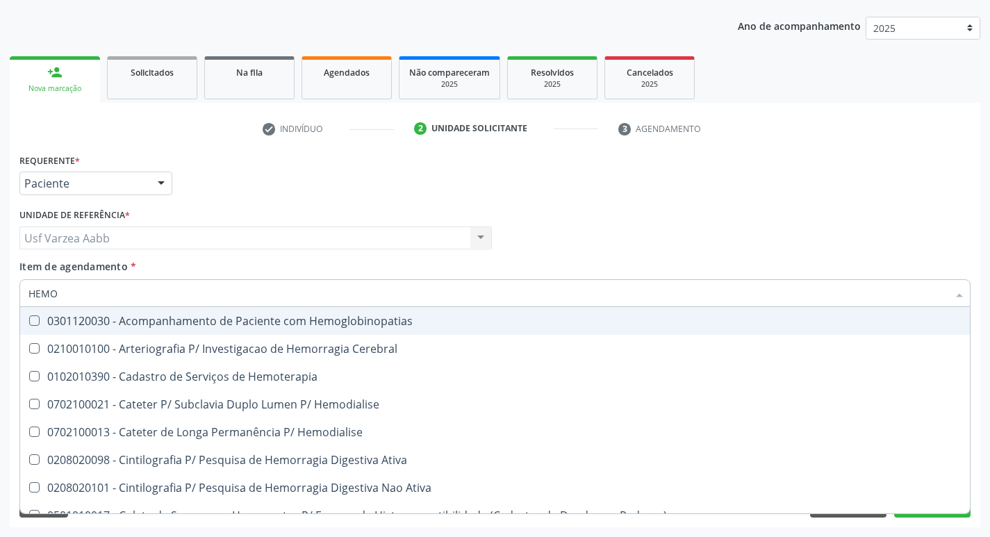
checkbox Glicosilada "true"
checkbox Semana\) "false"
type input "HEMOG"
checkbox Tardio\) "true"
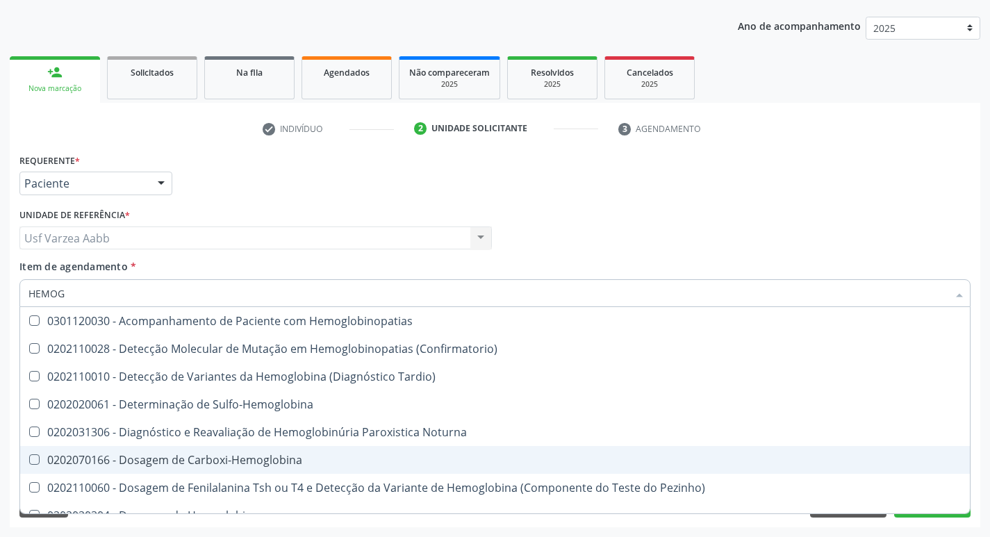
type input "HEMOGR"
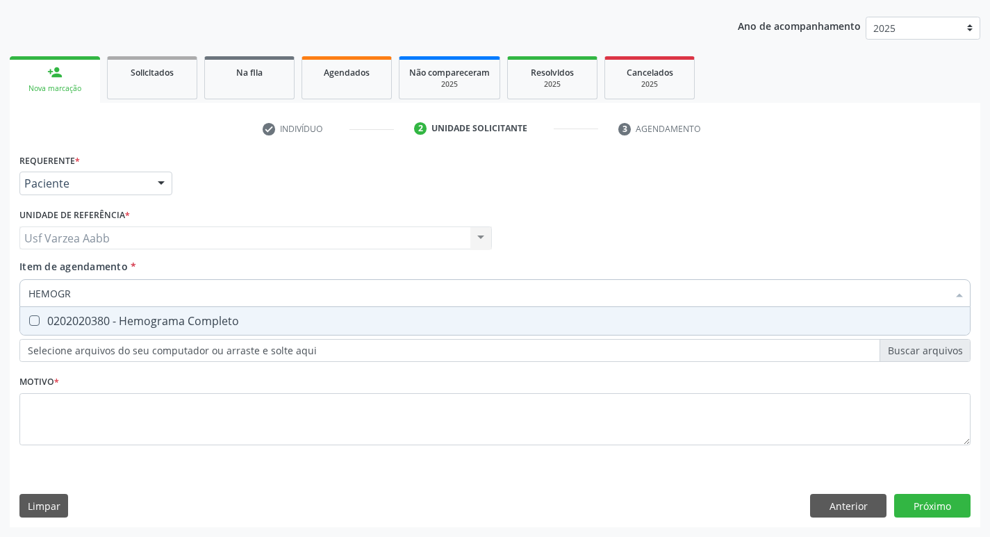
click at [208, 326] on div "0202020380 - Hemograma Completo" at bounding box center [494, 320] width 933 height 11
checkbox Completo "true"
click at [218, 296] on input "HEMOGR" at bounding box center [487, 293] width 919 height 28
type input "FER"
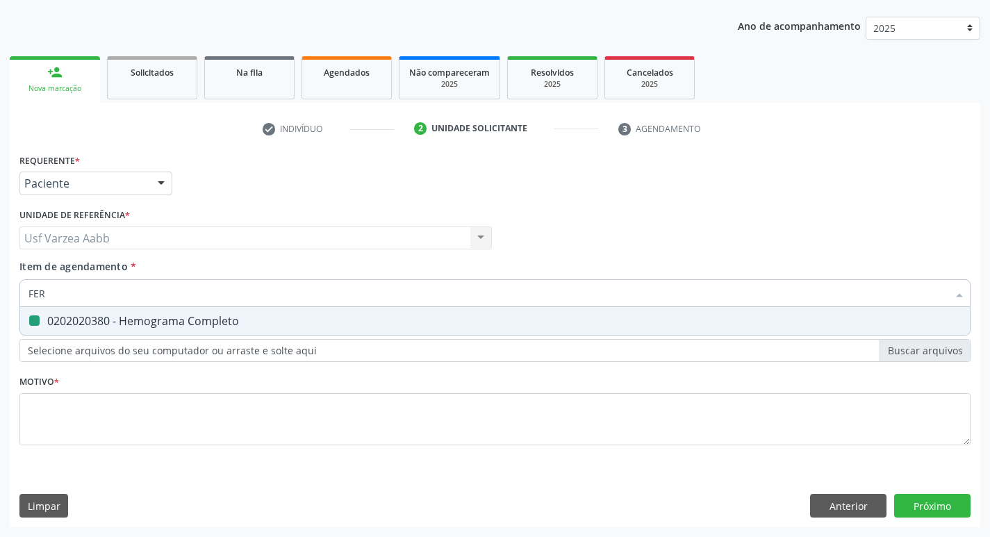
checkbox Completo "false"
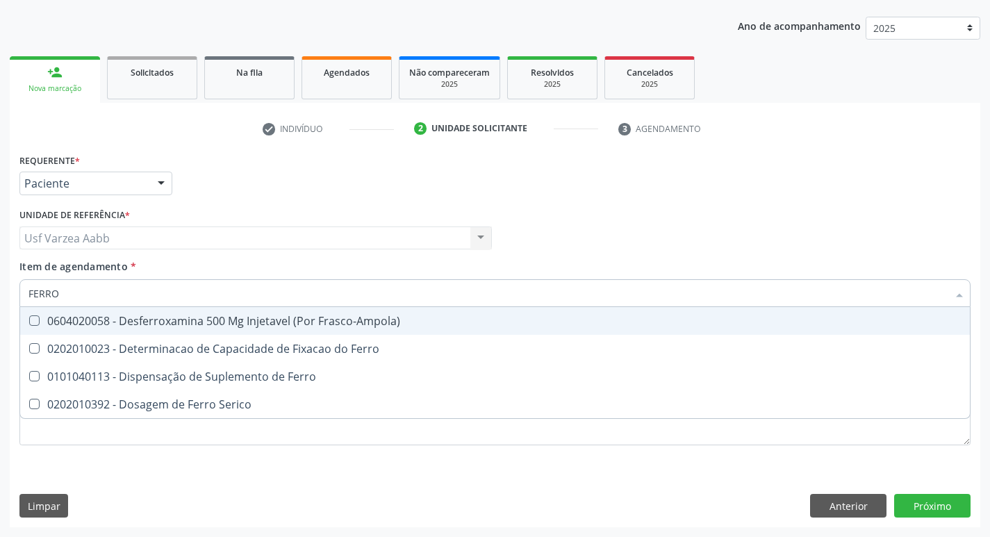
type input "FERRO S"
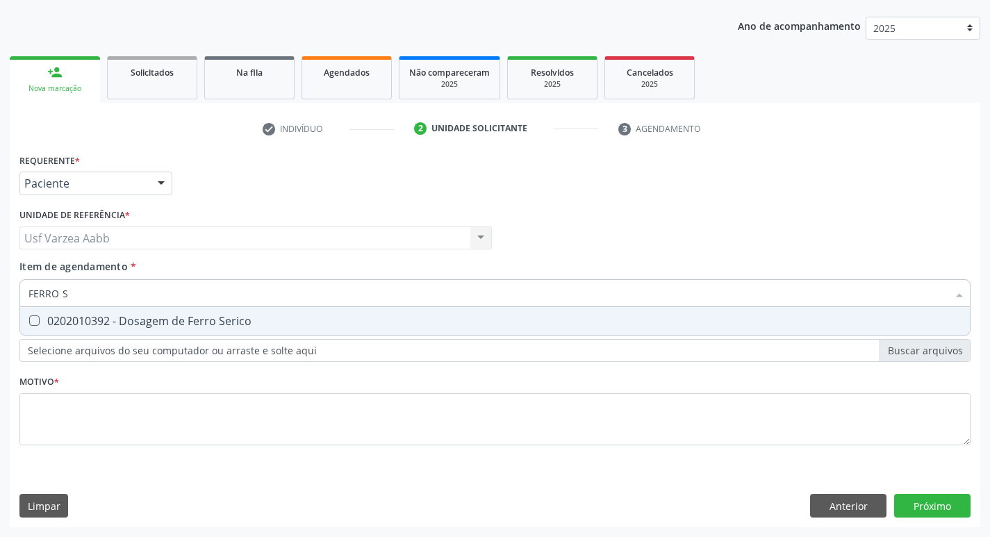
click at [222, 316] on div "0202010392 - Dosagem de Ferro Serico" at bounding box center [494, 320] width 933 height 11
checkbox Serico "true"
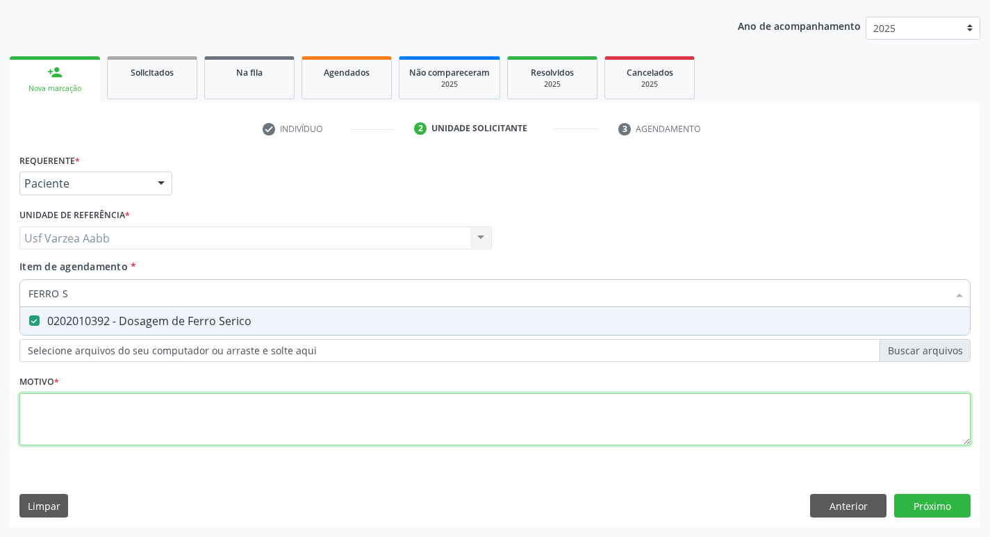
click at [222, 430] on div "Requerente * Paciente Profissional de Saúde Paciente Nenhum resultado encontrad…" at bounding box center [494, 307] width 951 height 315
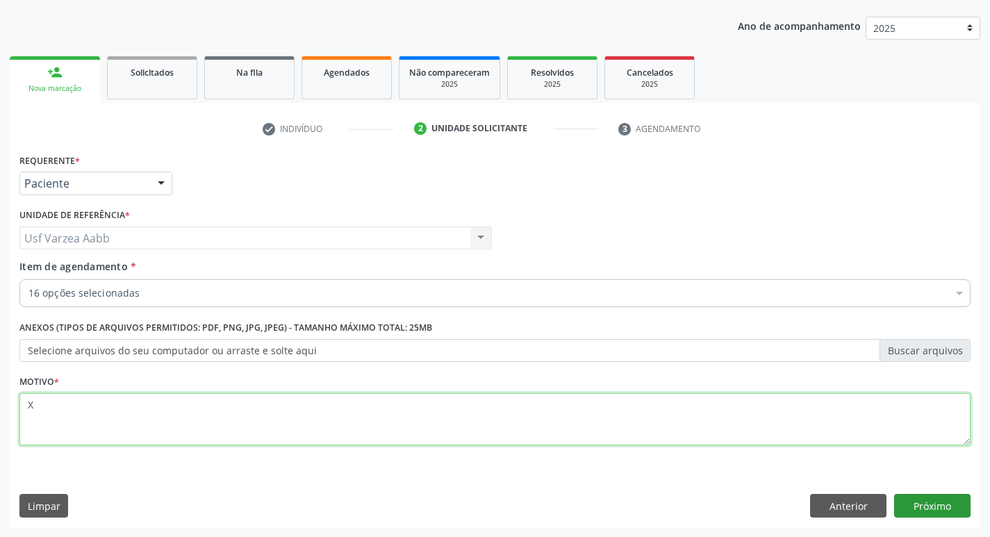
type textarea "X"
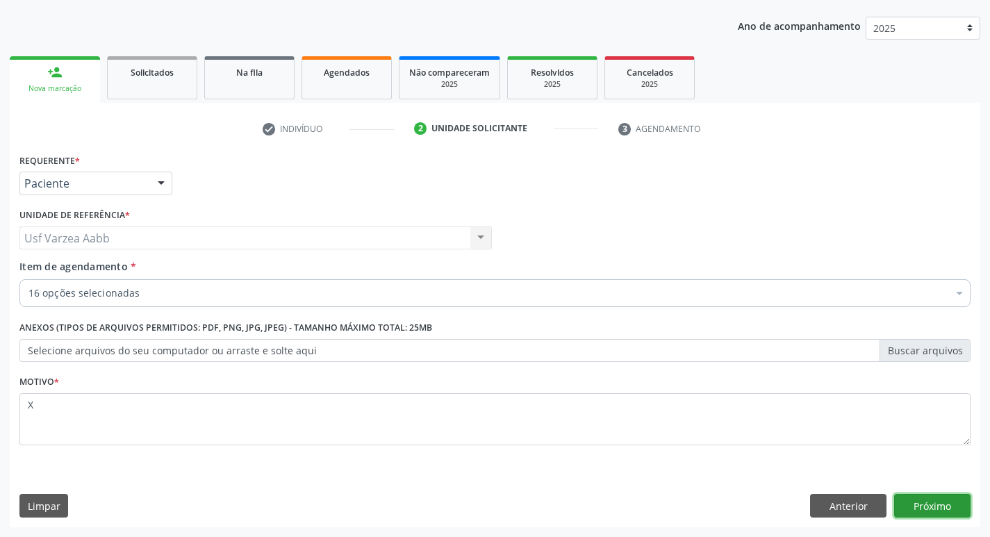
click at [927, 511] on button "Próximo" at bounding box center [932, 506] width 76 height 24
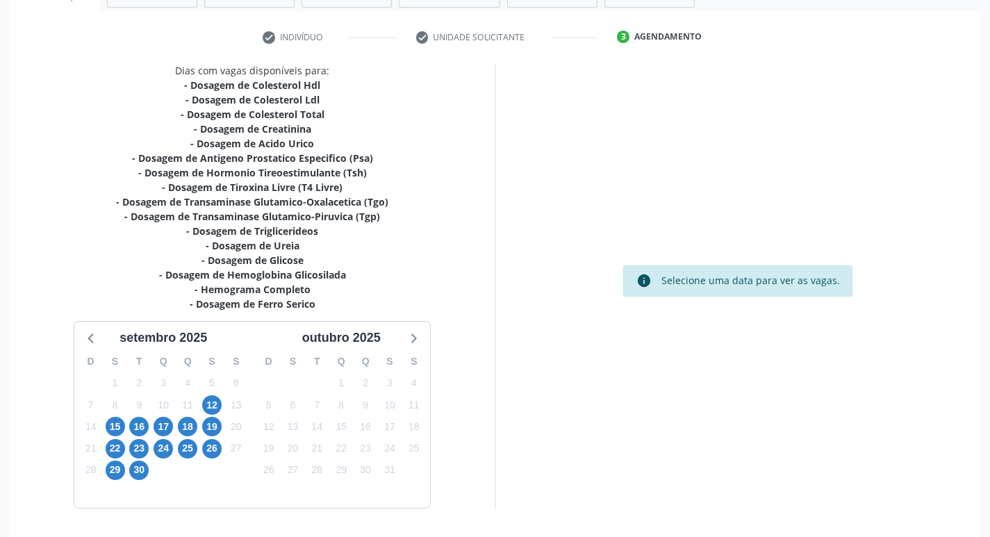
scroll to position [286, 0]
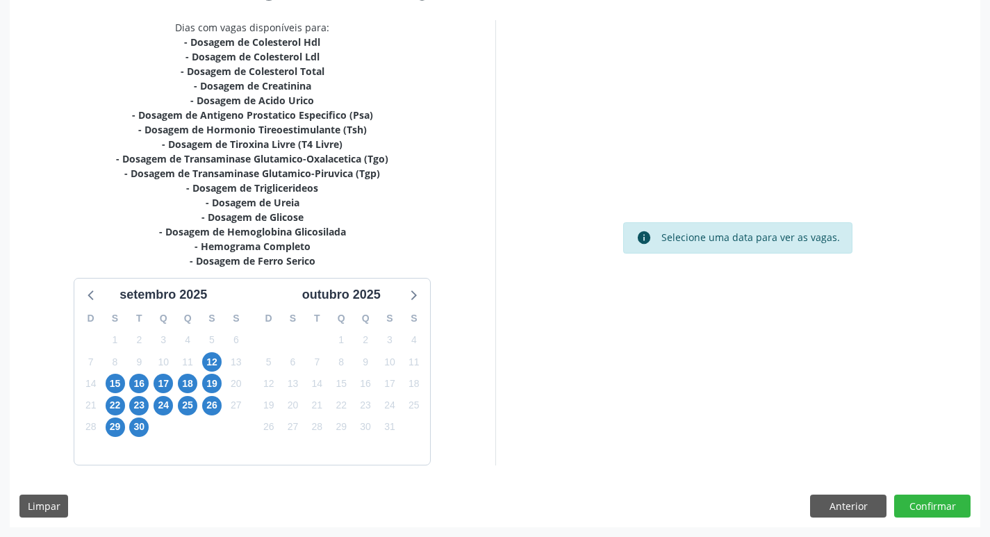
click at [117, 372] on div "8" at bounding box center [115, 362] width 19 height 22
click at [117, 388] on span "15" at bounding box center [115, 383] width 19 height 19
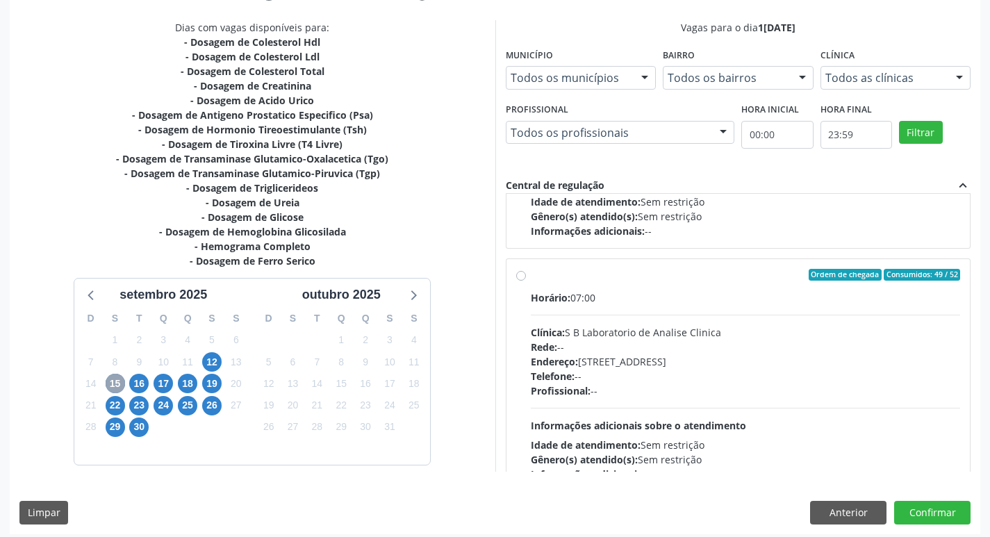
scroll to position [208, 0]
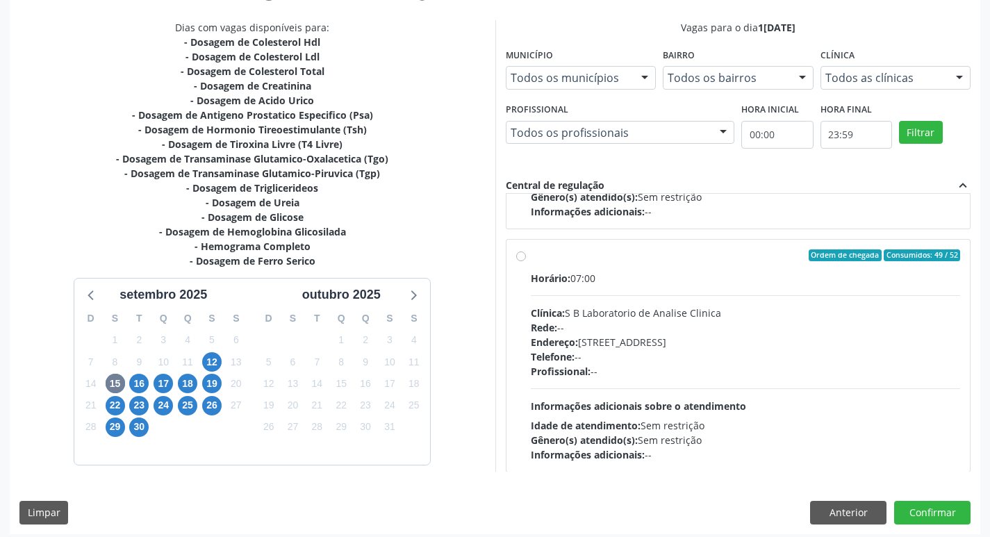
click at [531, 259] on label "Ordem de chegada Consumidos: 49 / 52 Horário: 07:00 Clínica: S B Laboratorio de…" at bounding box center [746, 355] width 430 height 213
click at [522, 259] on input "Ordem de chegada Consumidos: 49 / 52 Horário: 07:00 Clínica: S B Laboratorio de…" at bounding box center [521, 255] width 10 height 13
radio input "true"
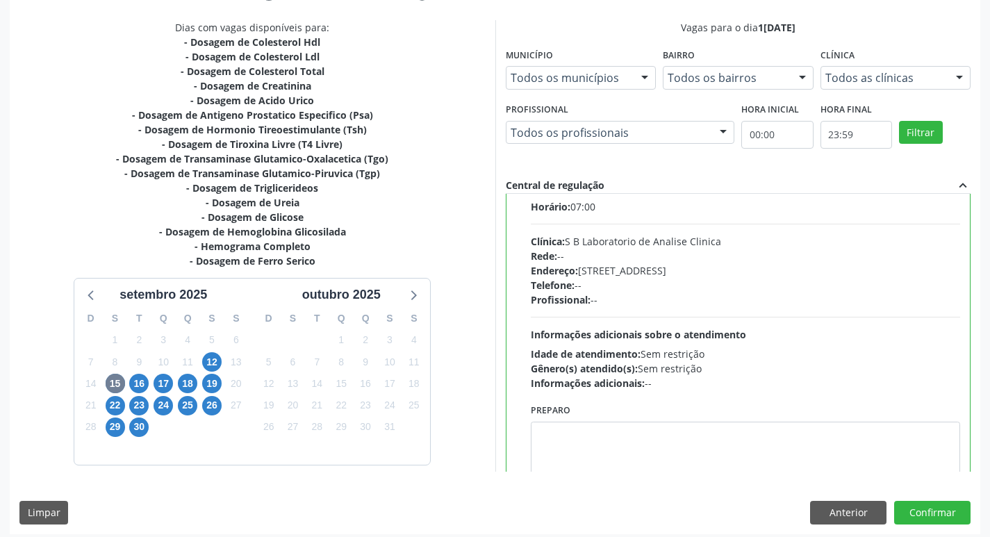
scroll to position [347, 0]
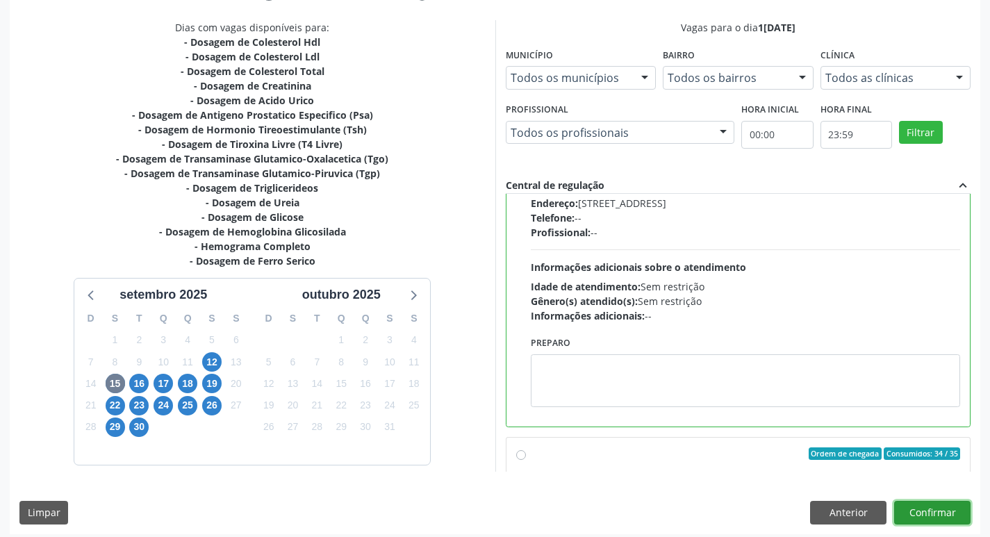
click at [947, 512] on button "Confirmar" at bounding box center [932, 513] width 76 height 24
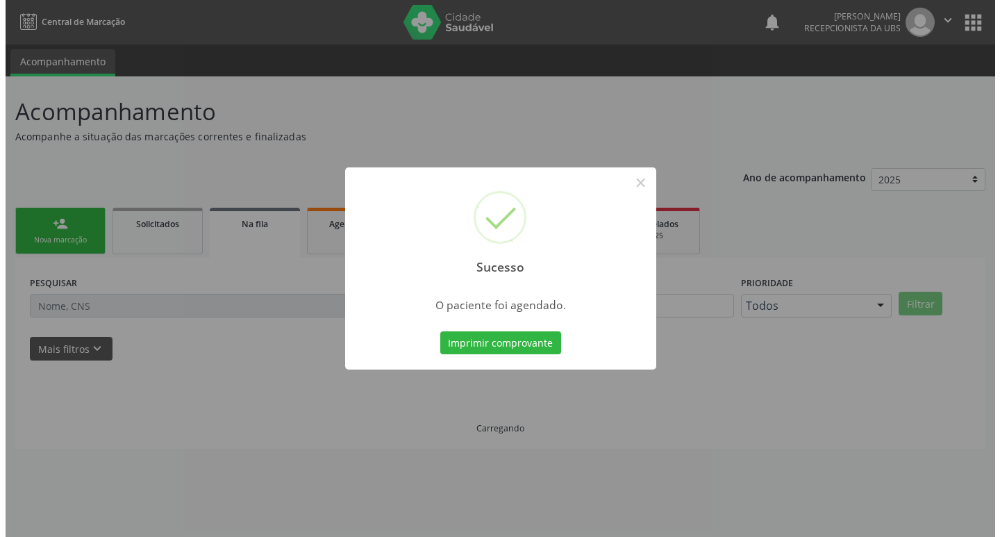
scroll to position [0, 0]
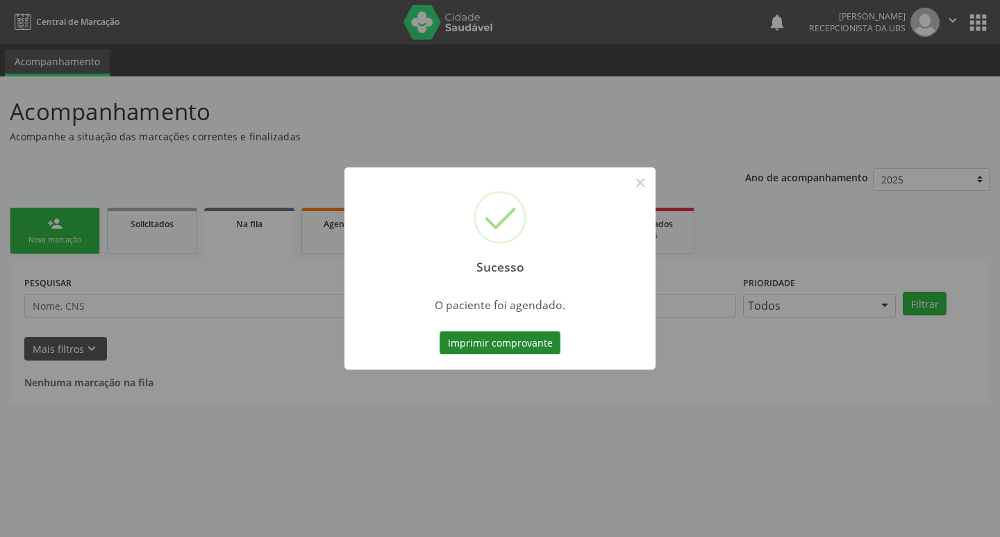
click at [475, 332] on button "Imprimir comprovante" at bounding box center [500, 343] width 121 height 24
